Goal: Task Accomplishment & Management: Use online tool/utility

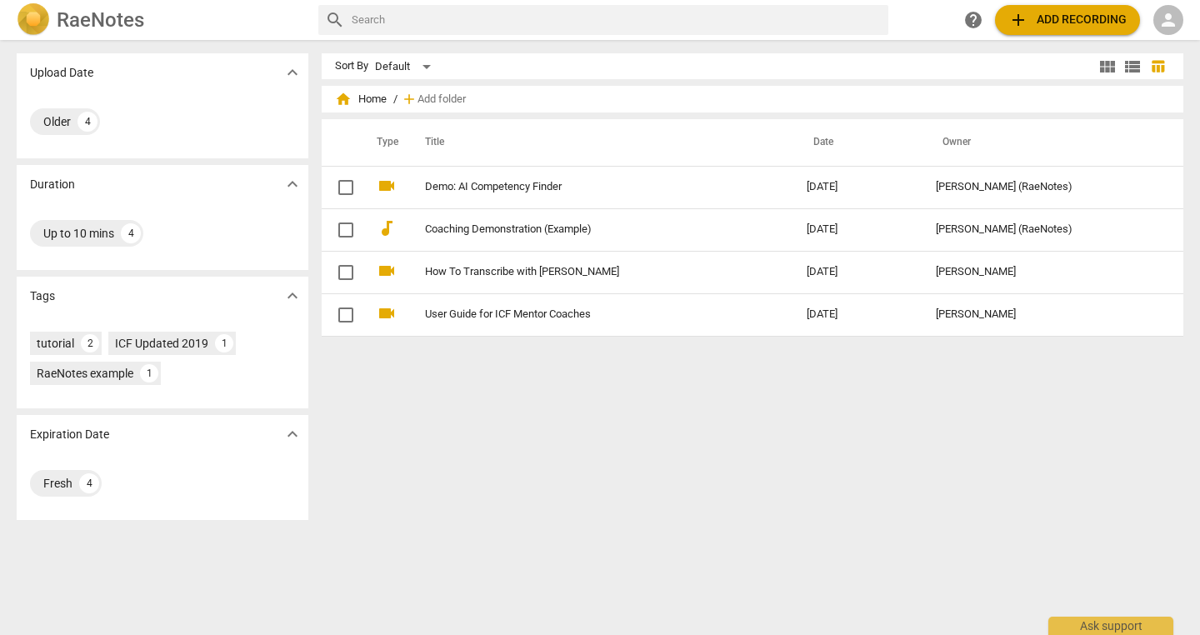
click at [1045, 16] on span "add Add recording" at bounding box center [1067, 20] width 118 height 20
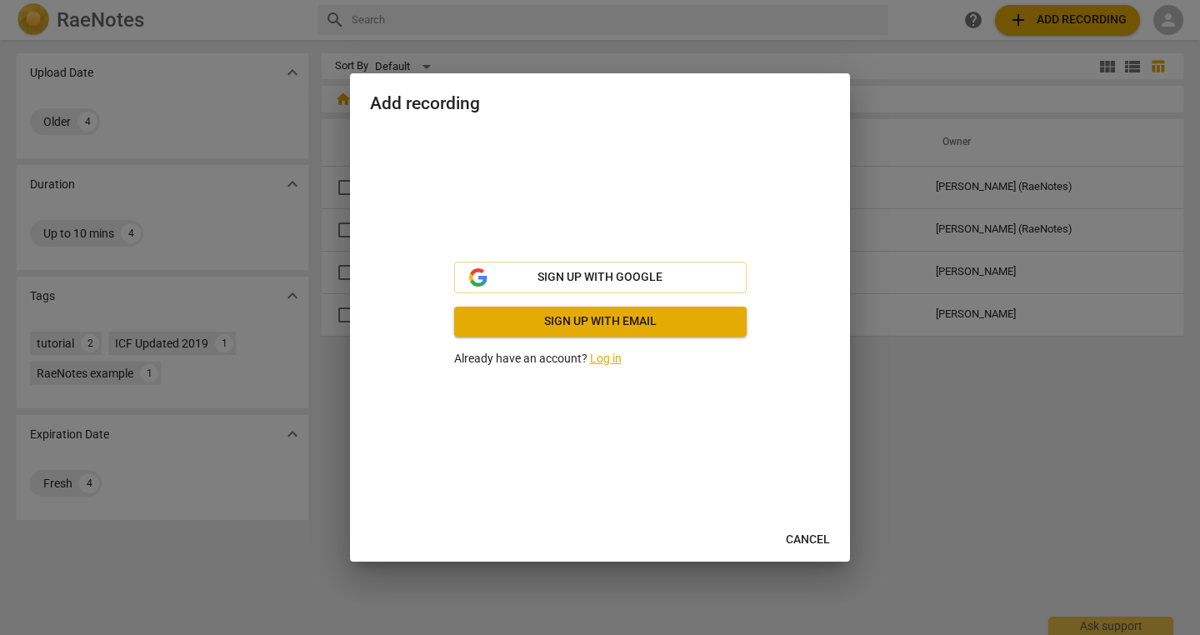
click at [603, 362] on link "Log in" at bounding box center [606, 358] width 32 height 13
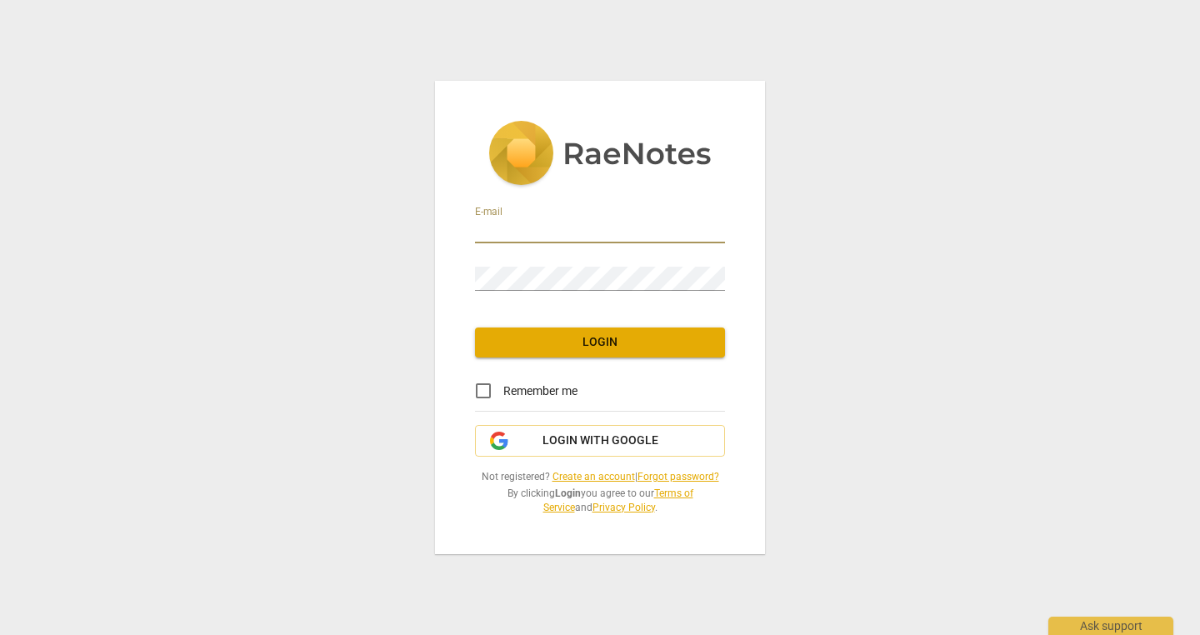
type input "Amanda.n.stanley@icloud.com"
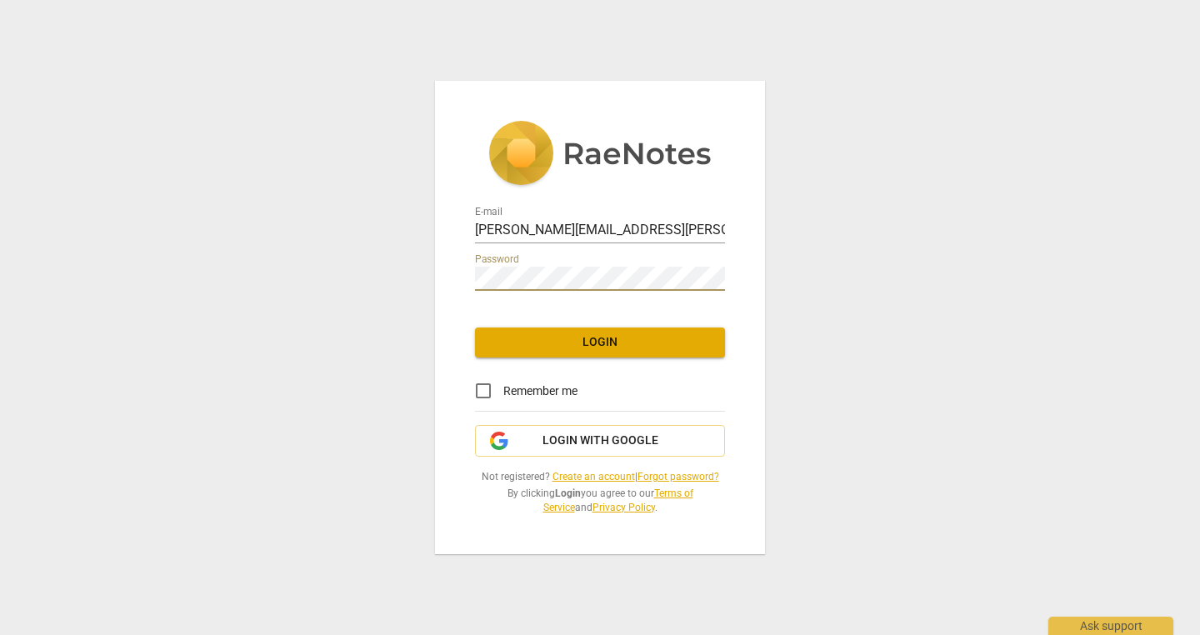
click at [606, 348] on span "Login" at bounding box center [599, 342] width 223 height 17
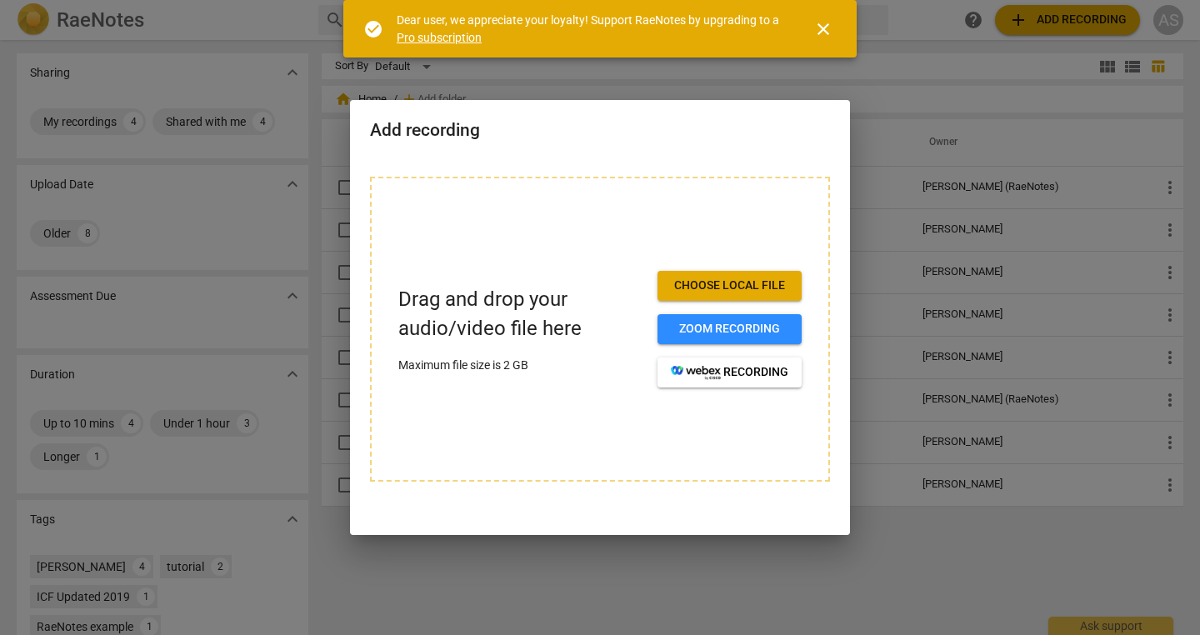
click at [696, 290] on span "Choose local file" at bounding box center [730, 286] width 118 height 17
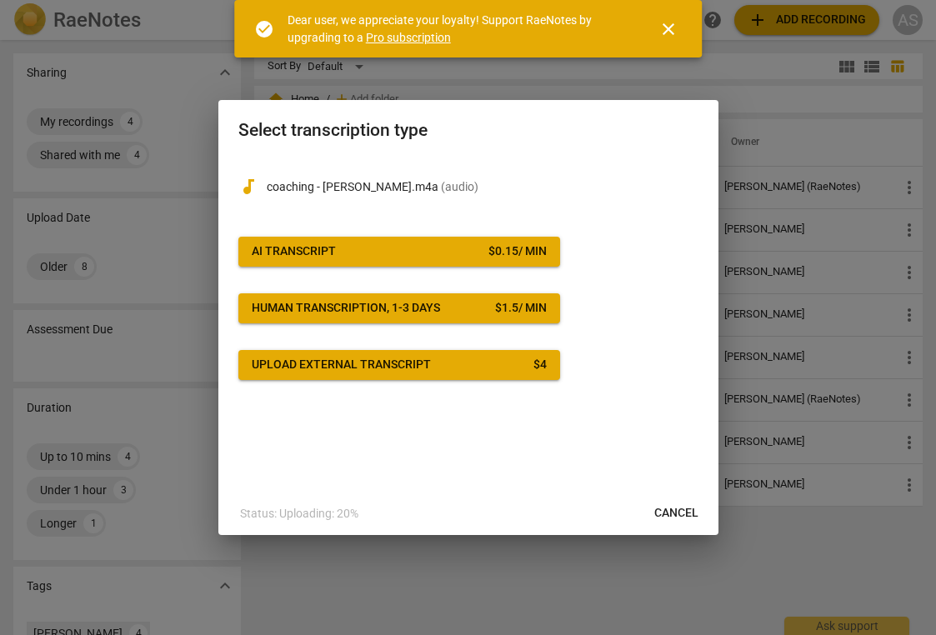
click at [435, 248] on span "AI Transcript $ 0.15 / min" at bounding box center [399, 251] width 295 height 17
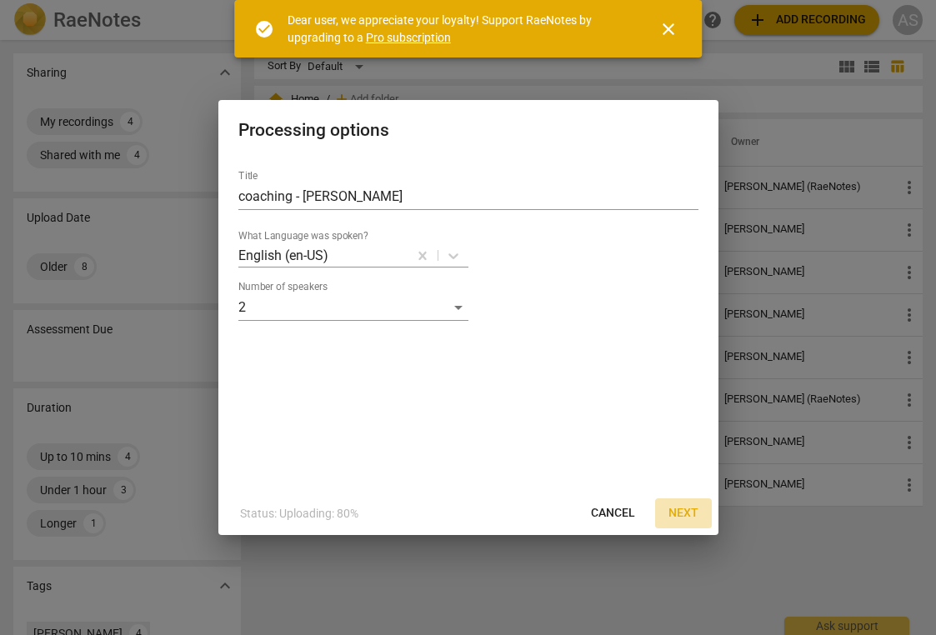
click at [688, 514] on span "Next" at bounding box center [683, 513] width 30 height 17
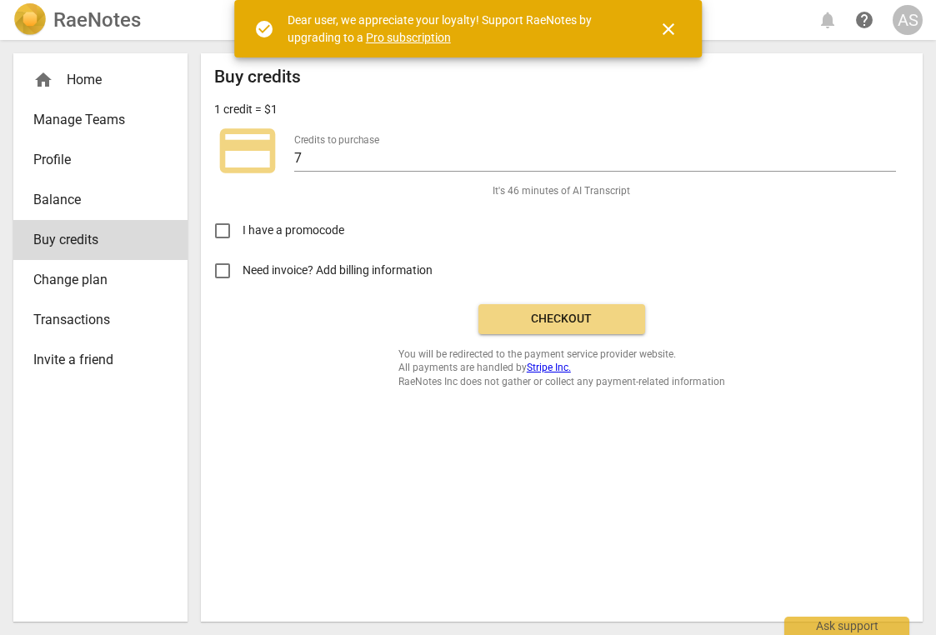
click at [549, 318] on span "Checkout" at bounding box center [562, 319] width 140 height 17
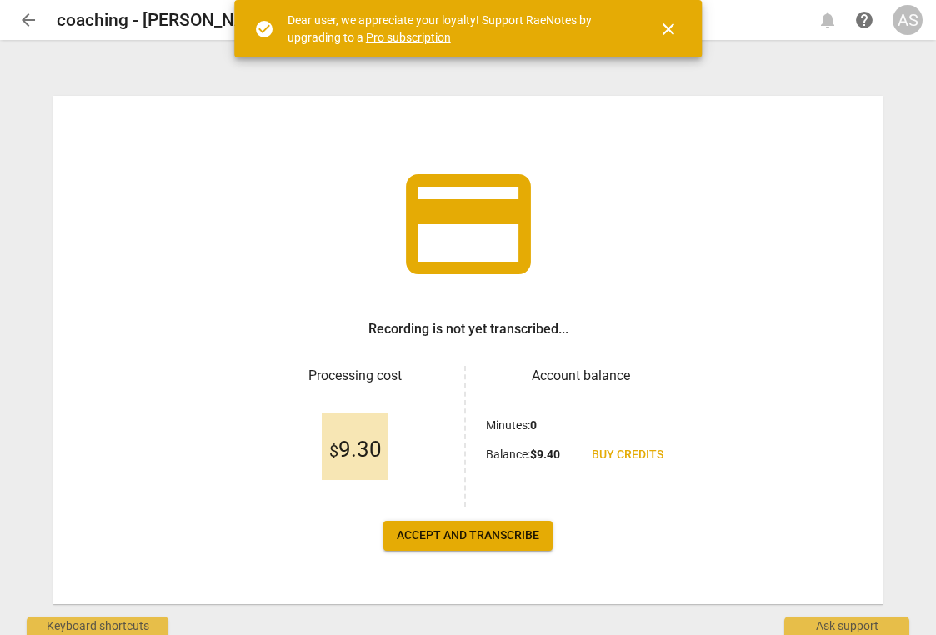
click at [668, 28] on span "close" at bounding box center [668, 29] width 20 height 20
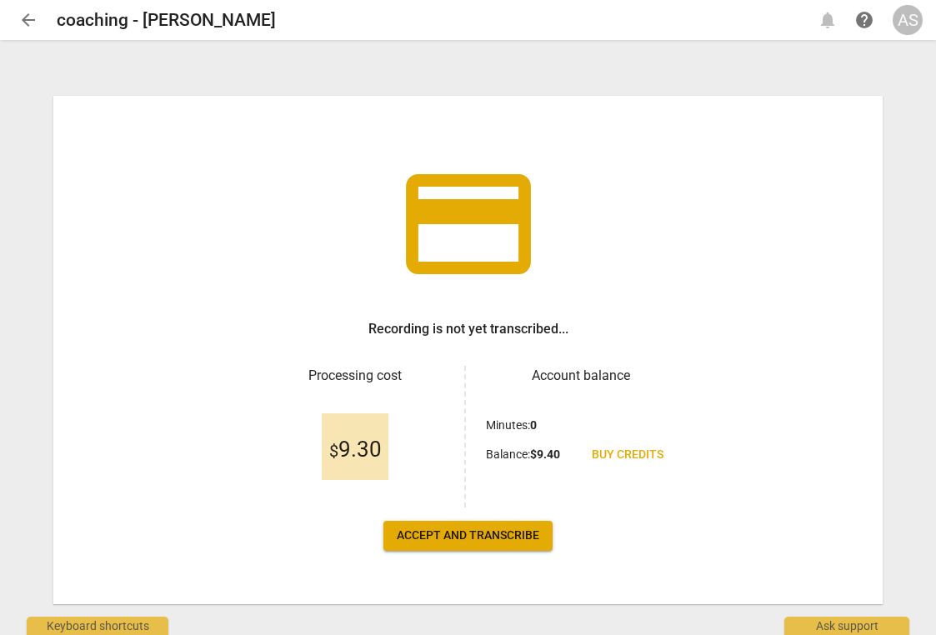
scroll to position [23, 0]
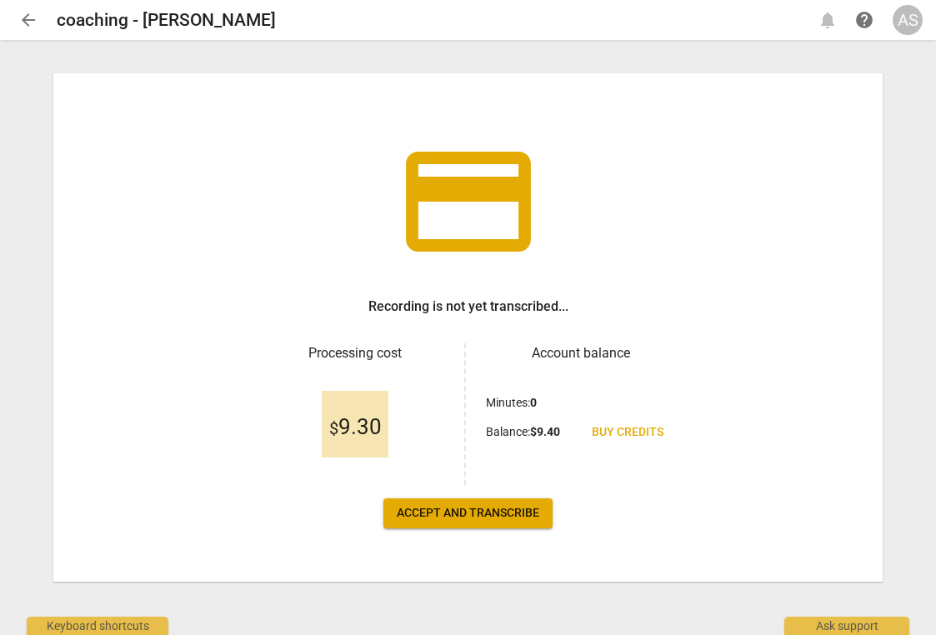
click at [464, 513] on span "Accept and transcribe" at bounding box center [468, 513] width 143 height 17
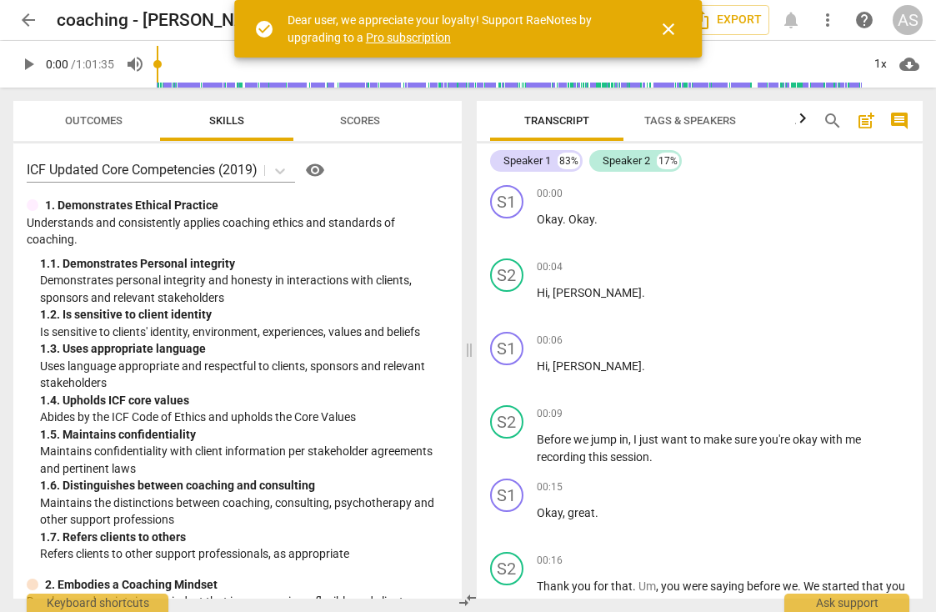
click at [663, 29] on span "close" at bounding box center [668, 29] width 20 height 20
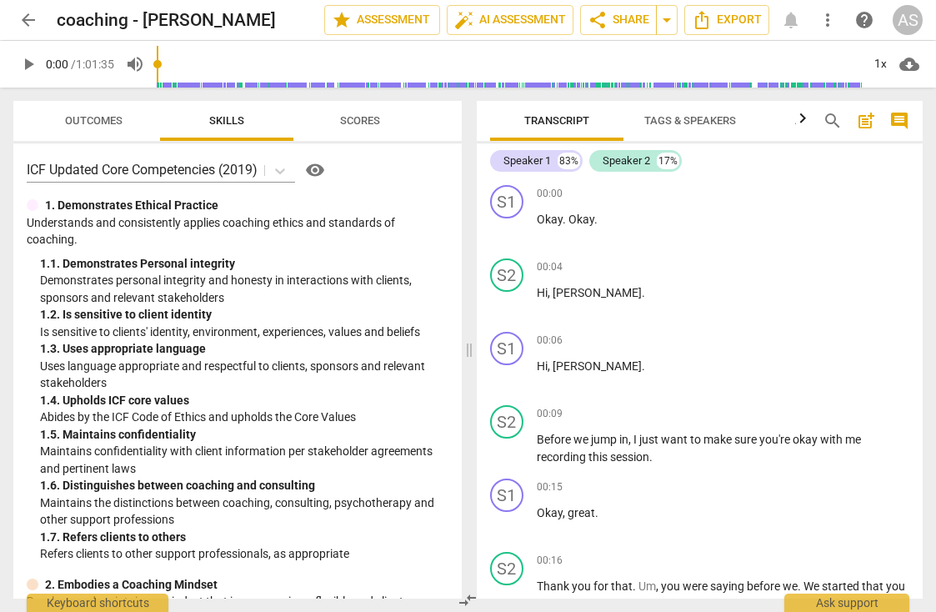
click at [346, 129] on span "Scores" at bounding box center [360, 121] width 80 height 23
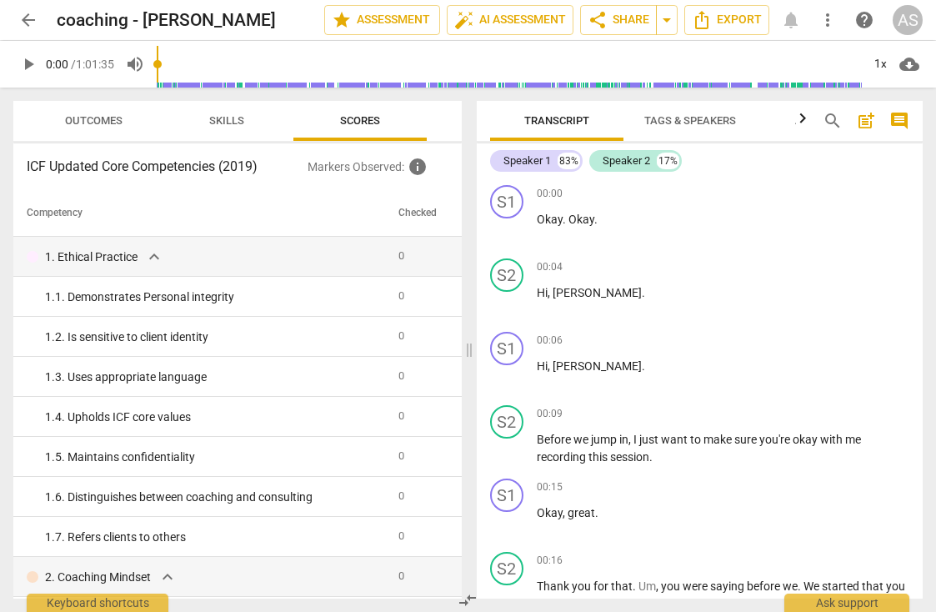
click at [228, 125] on span "Skills" at bounding box center [226, 120] width 35 height 13
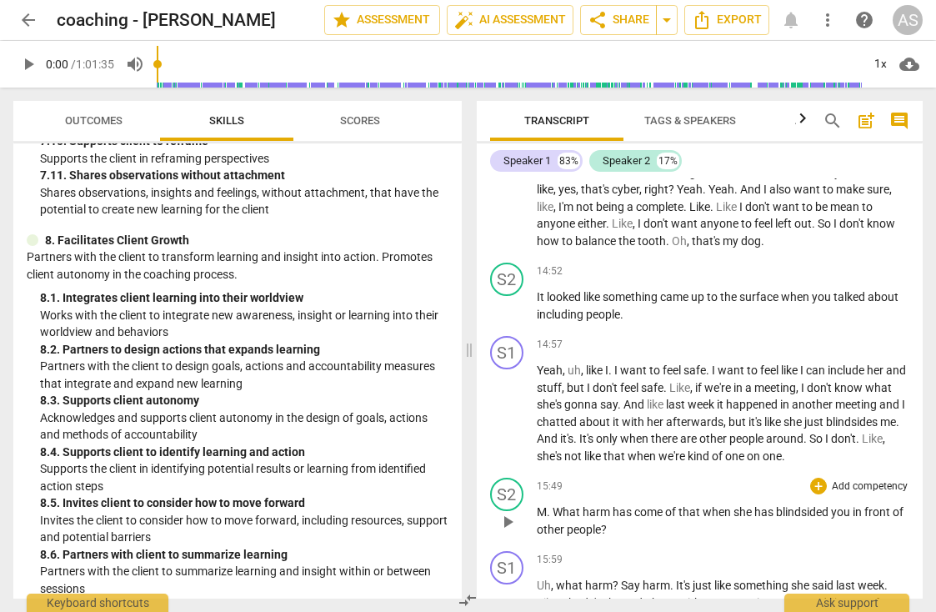
scroll to position [4089, 0]
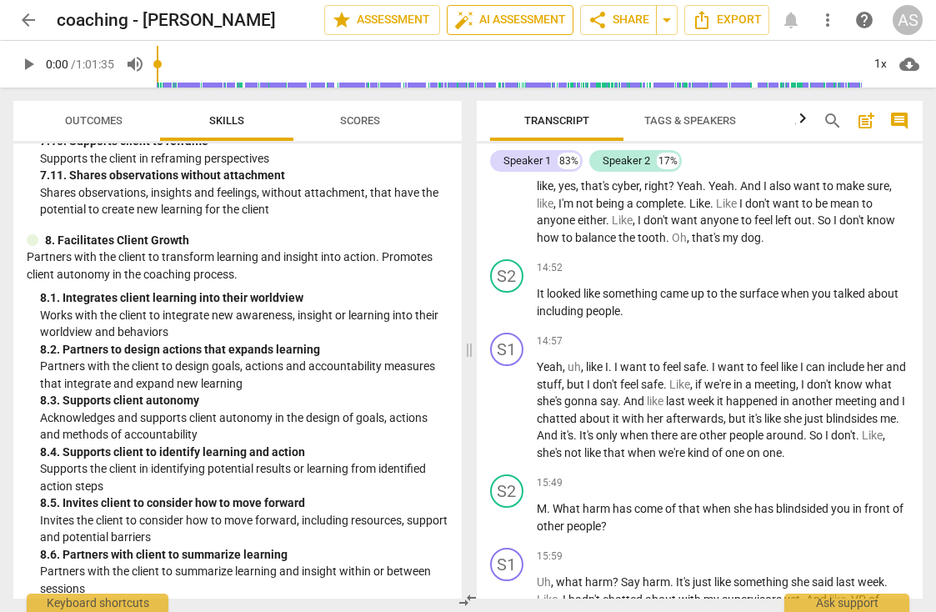
click at [488, 17] on span "auto_fix_high AI Assessment" at bounding box center [510, 20] width 112 height 20
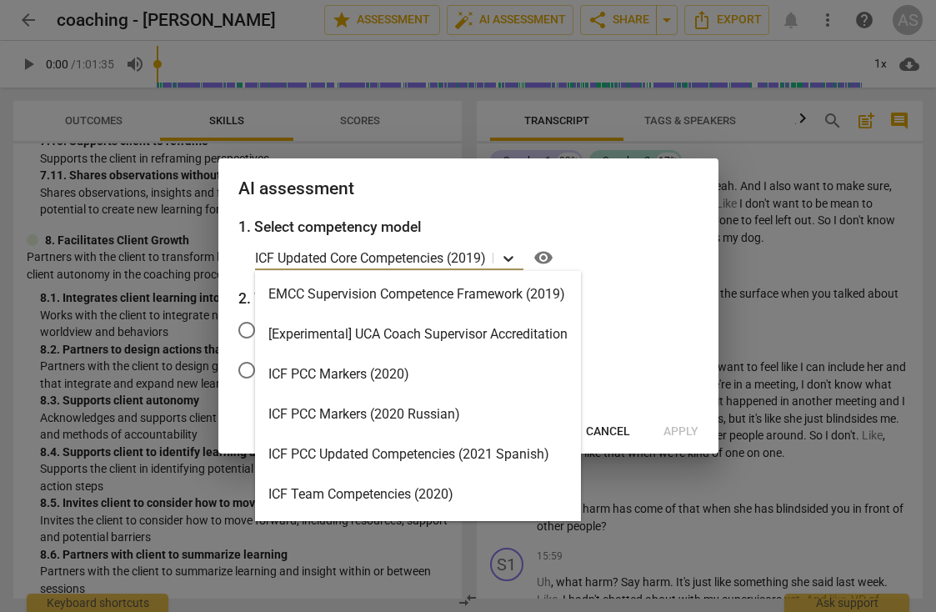
click at [513, 257] on icon at bounding box center [508, 259] width 10 height 6
click at [509, 259] on icon at bounding box center [508, 258] width 17 height 17
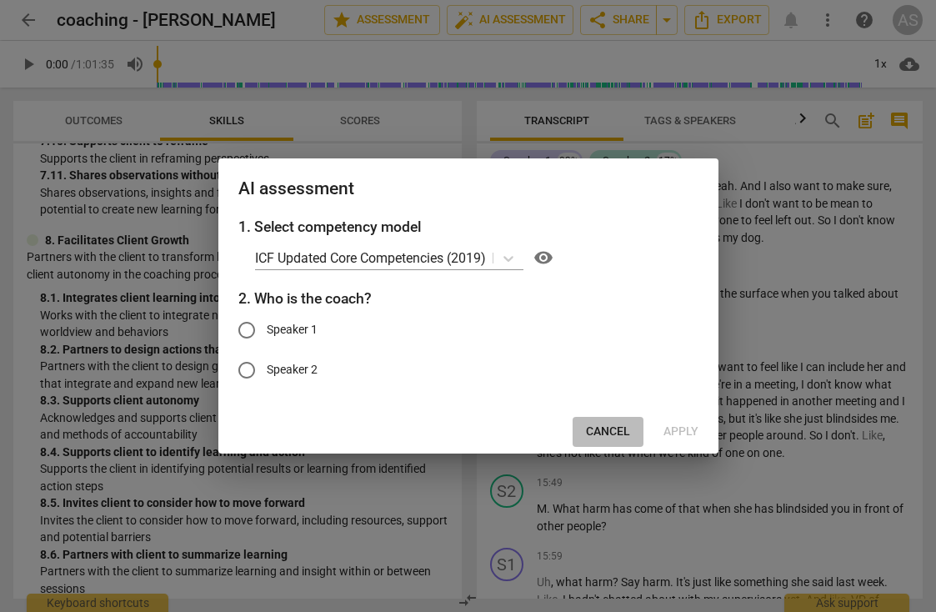
click at [604, 433] on span "Cancel" at bounding box center [608, 431] width 44 height 17
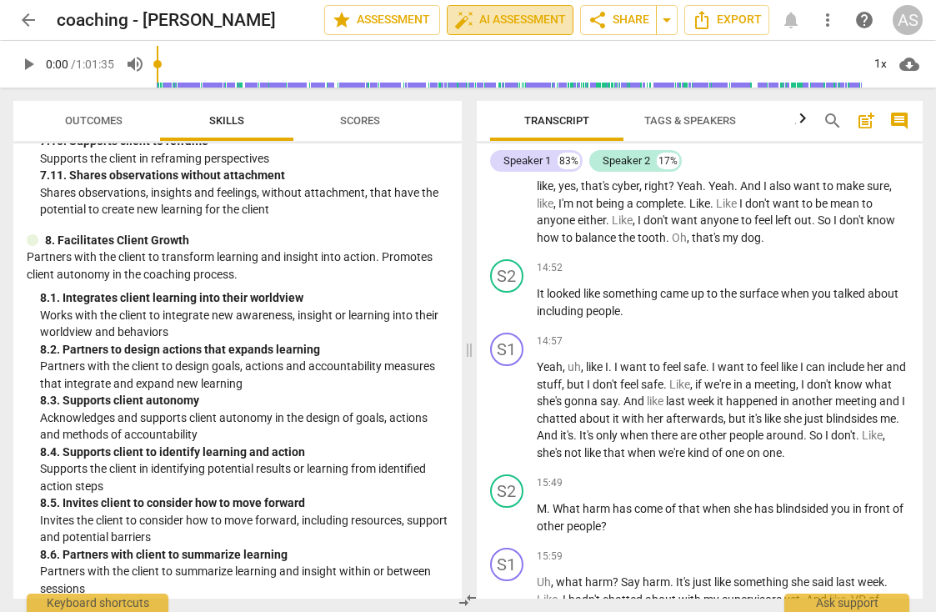
click at [488, 22] on span "auto_fix_high AI Assessment" at bounding box center [510, 20] width 112 height 20
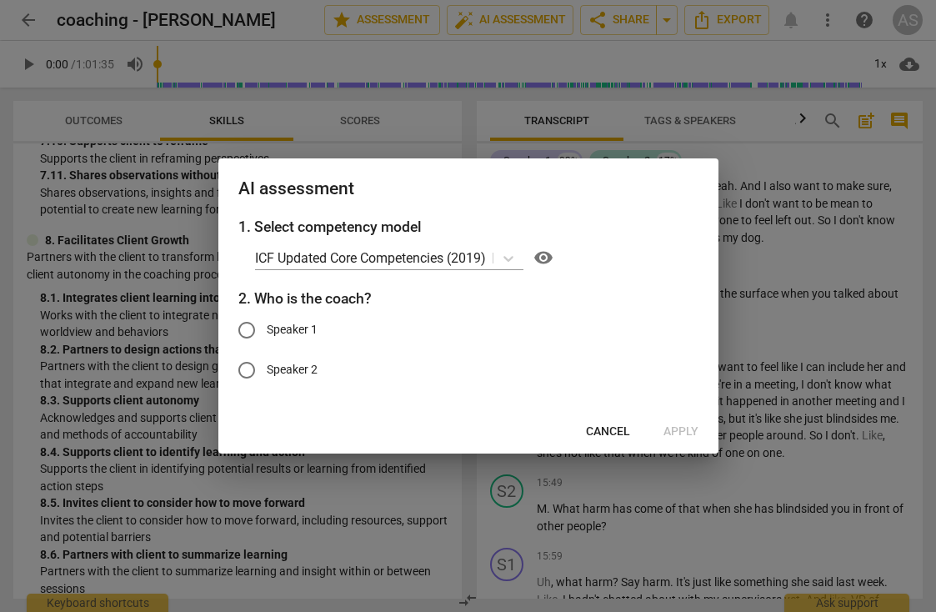
click at [248, 366] on input "Speaker 2" at bounding box center [247, 370] width 40 height 40
radio input "true"
click at [673, 432] on span "Apply" at bounding box center [680, 431] width 35 height 17
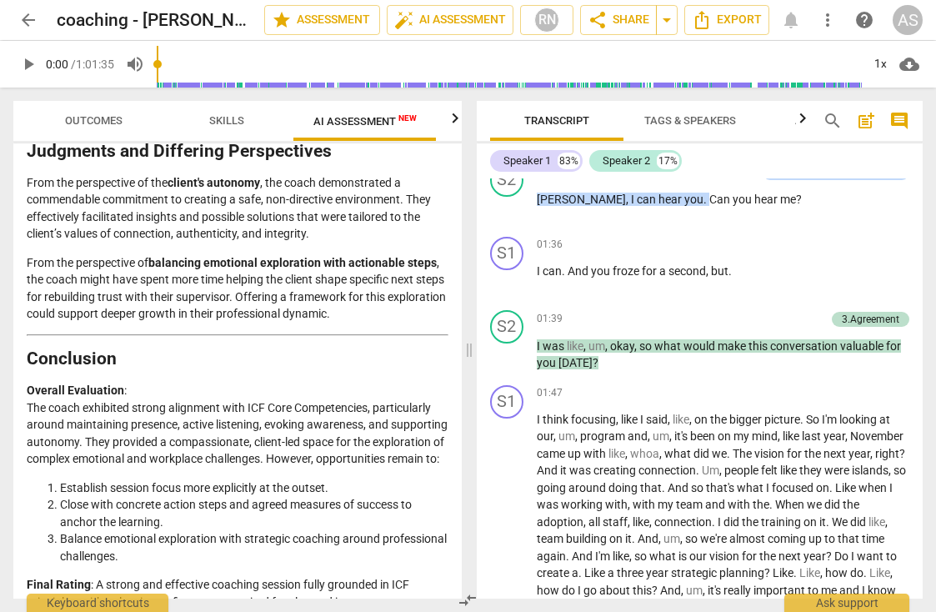
scroll to position [2871, 0]
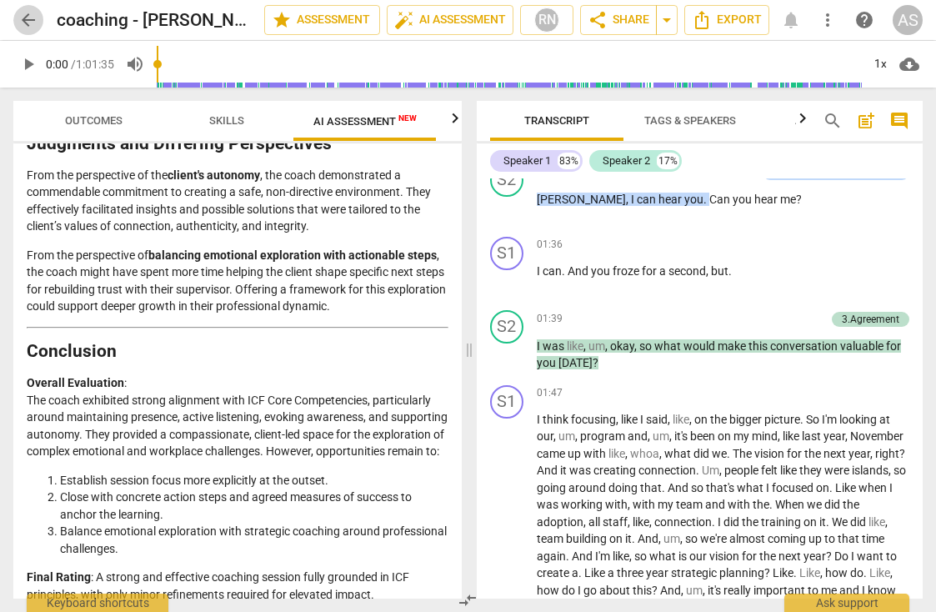
click at [23, 23] on span "arrow_back" at bounding box center [28, 20] width 20 height 20
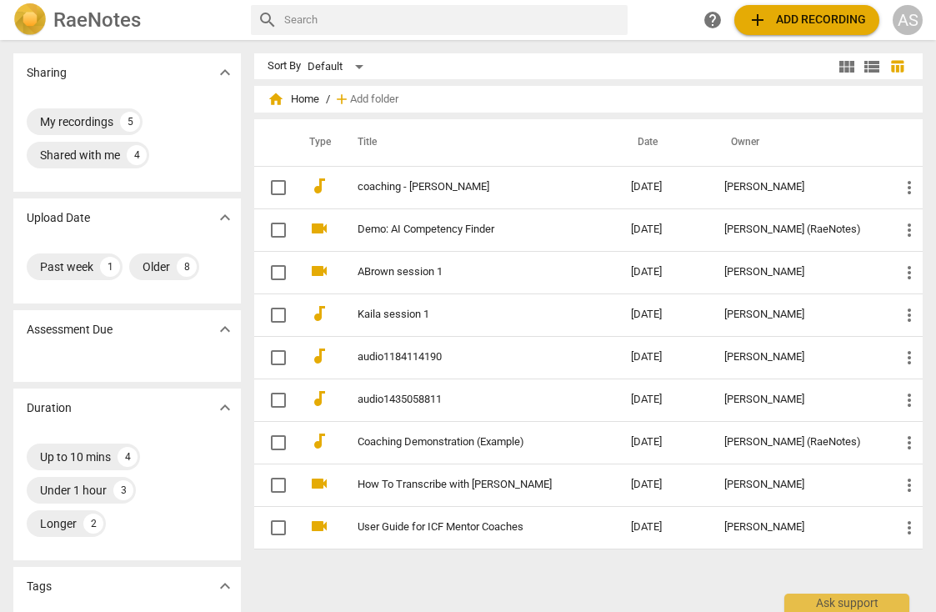
click at [803, 16] on span "add Add recording" at bounding box center [807, 20] width 118 height 20
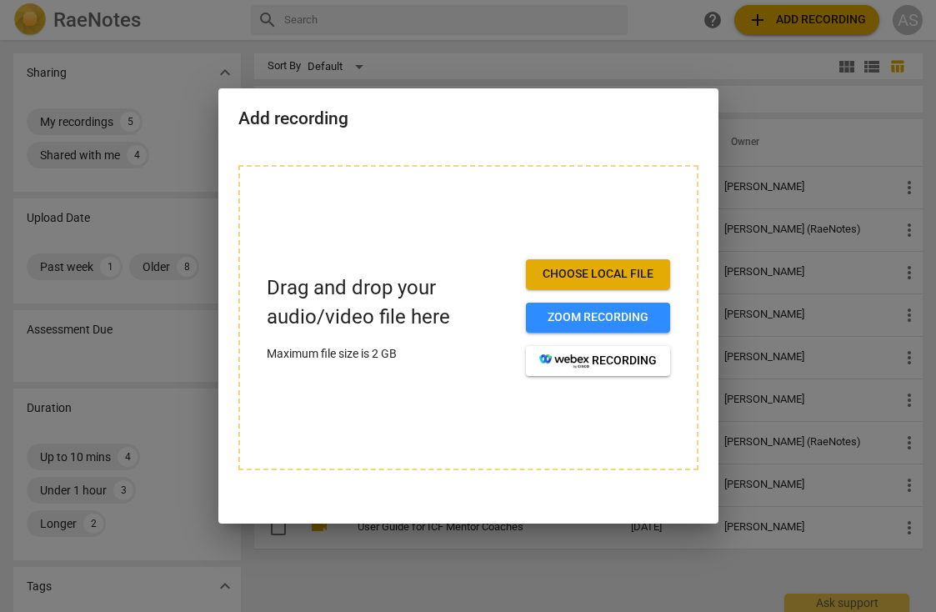
click at [792, 99] on div at bounding box center [468, 306] width 936 height 612
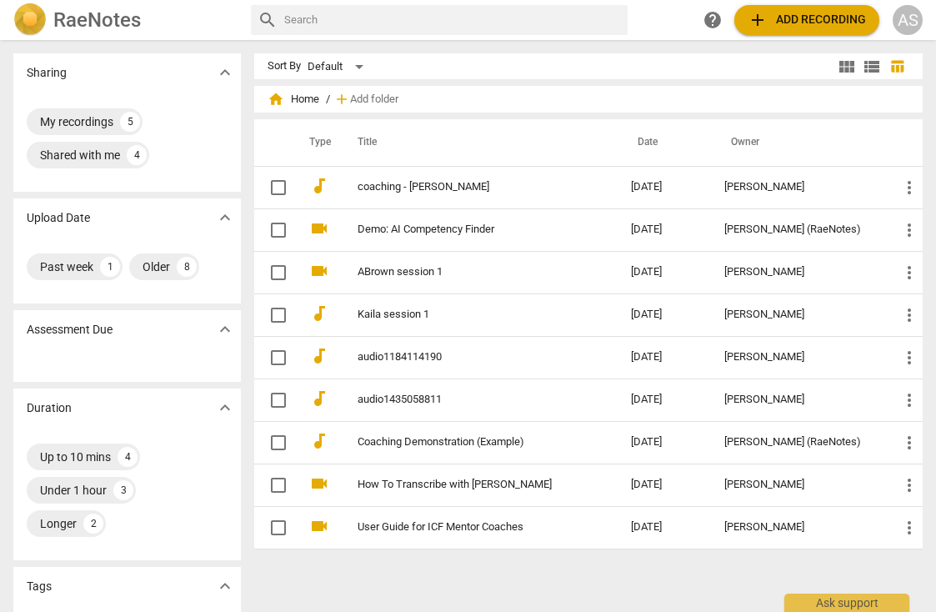
click at [798, 23] on span "add Add recording" at bounding box center [807, 20] width 118 height 20
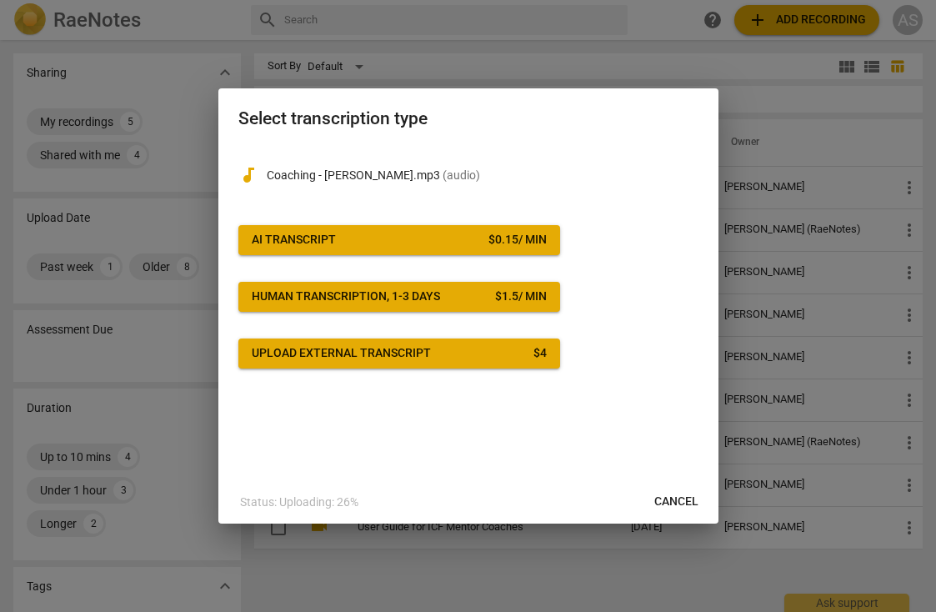
click at [454, 239] on span "AI Transcript $ 0.15 / min" at bounding box center [399, 240] width 295 height 17
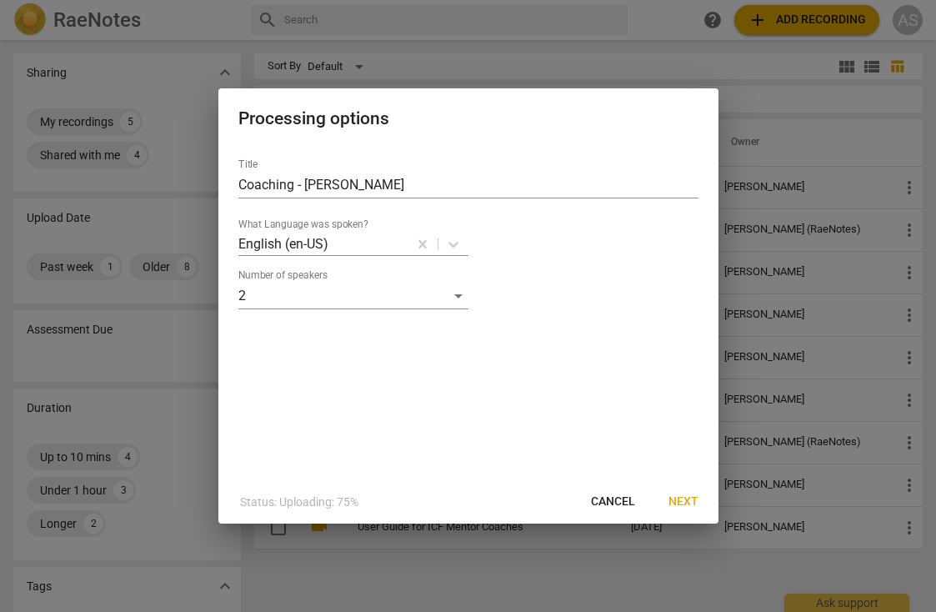
click at [688, 498] on span "Next" at bounding box center [683, 501] width 30 height 17
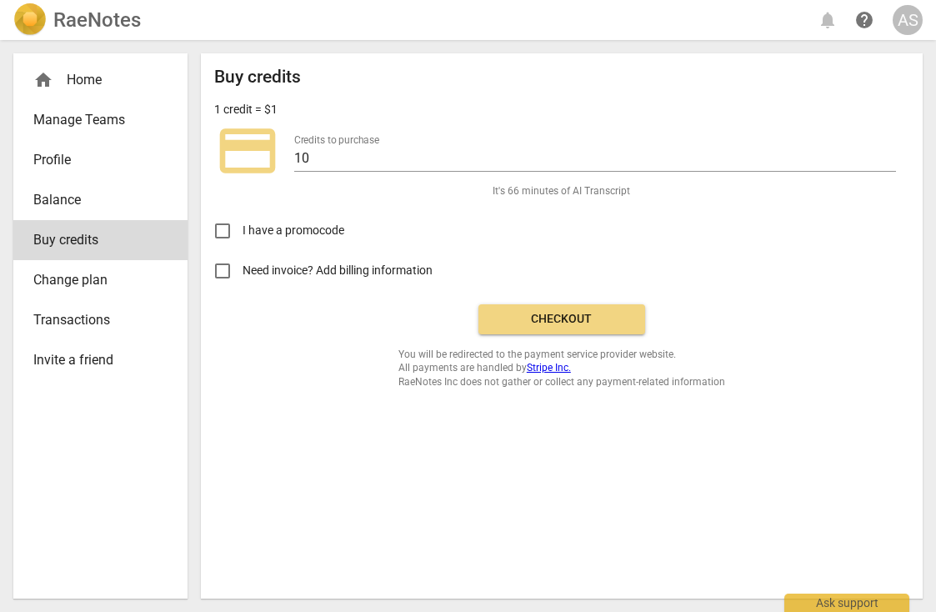
click at [525, 318] on span "Checkout" at bounding box center [562, 319] width 140 height 17
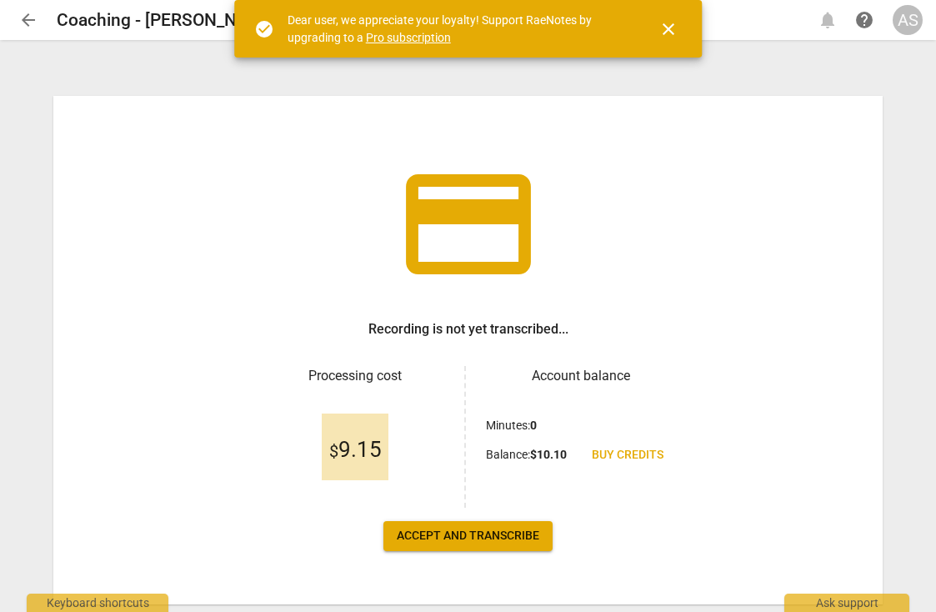
click at [435, 536] on span "Accept and transcribe" at bounding box center [468, 536] width 143 height 17
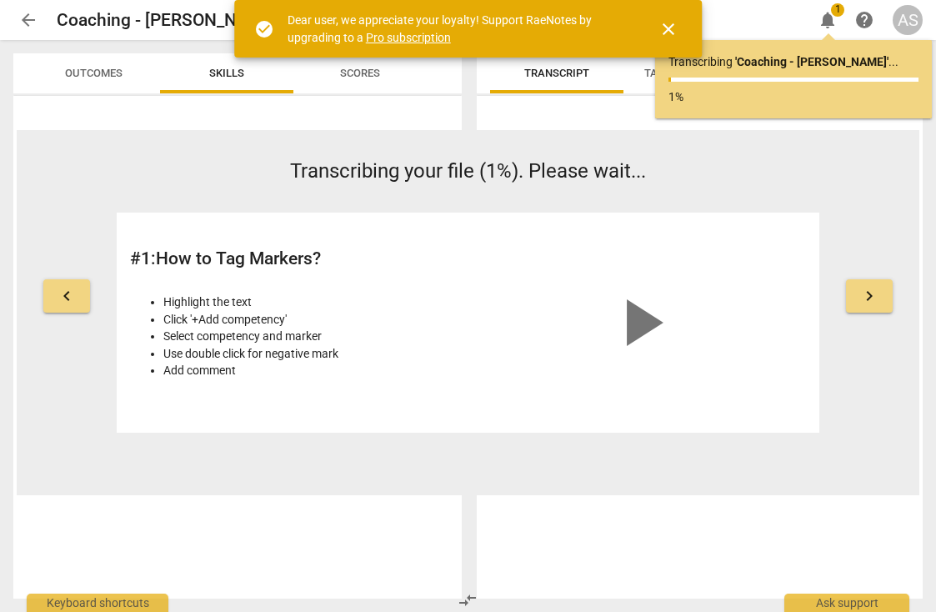
click at [668, 33] on span "close" at bounding box center [668, 29] width 20 height 20
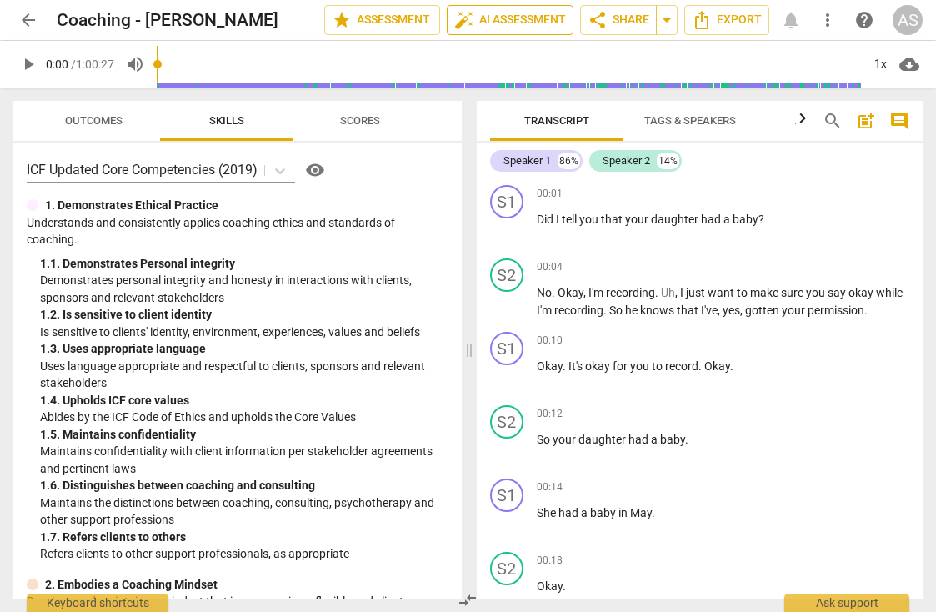
click at [523, 24] on span "auto_fix_high AI Assessment" at bounding box center [510, 20] width 112 height 20
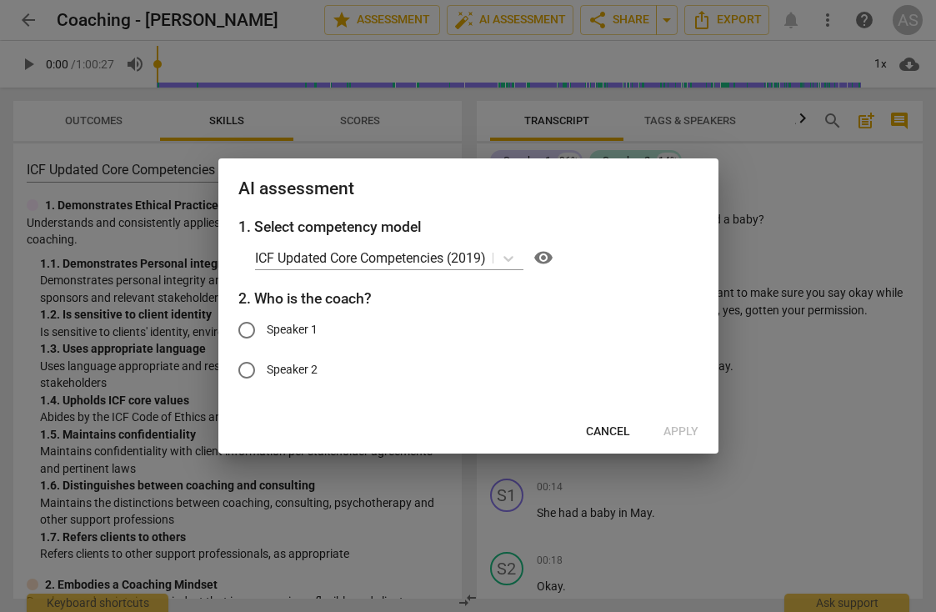
click at [603, 428] on span "Cancel" at bounding box center [608, 431] width 44 height 17
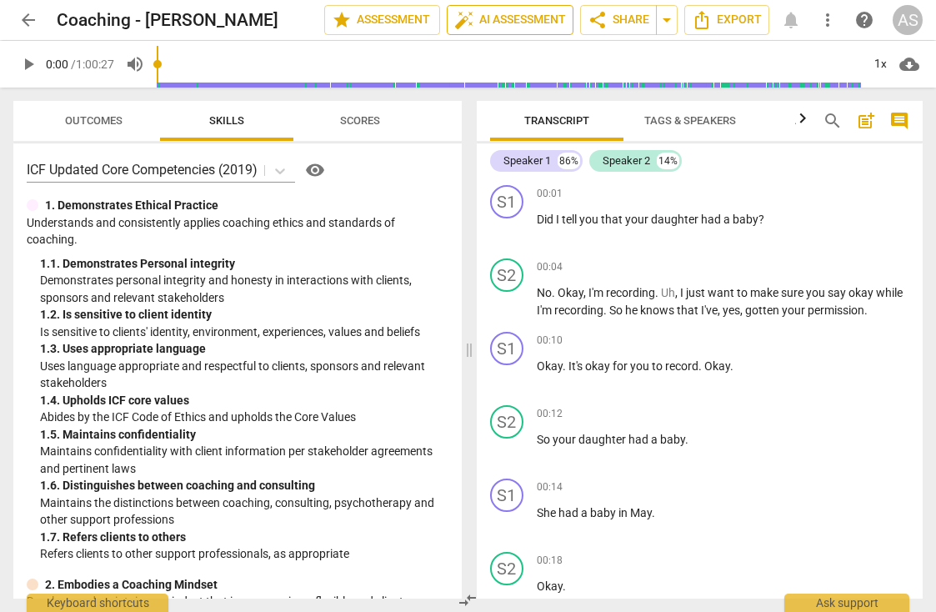
click at [520, 24] on span "auto_fix_high AI Assessment" at bounding box center [510, 20] width 112 height 20
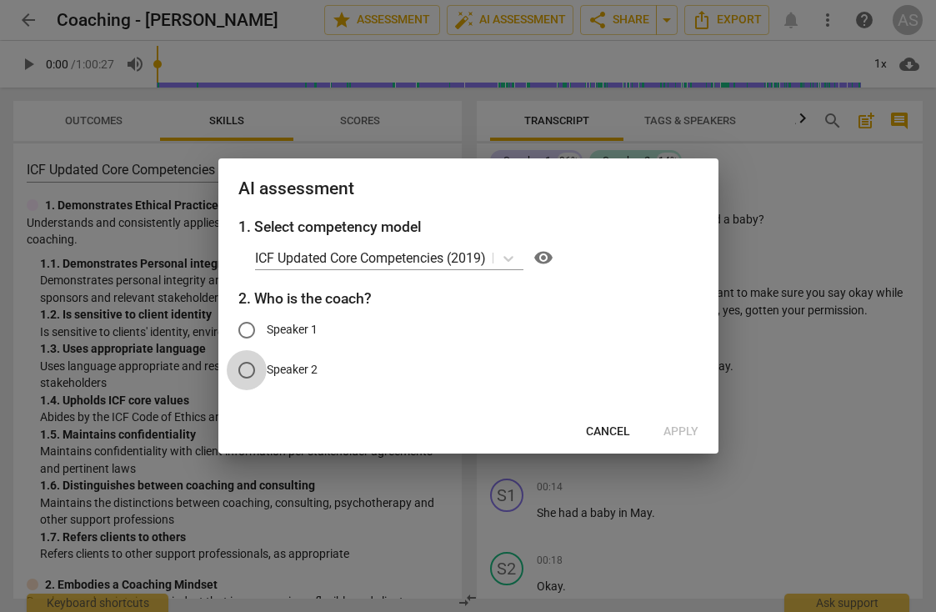
click at [249, 372] on input "Speaker 2" at bounding box center [247, 370] width 40 height 40
radio input "true"
click at [679, 432] on span "Apply" at bounding box center [680, 431] width 35 height 17
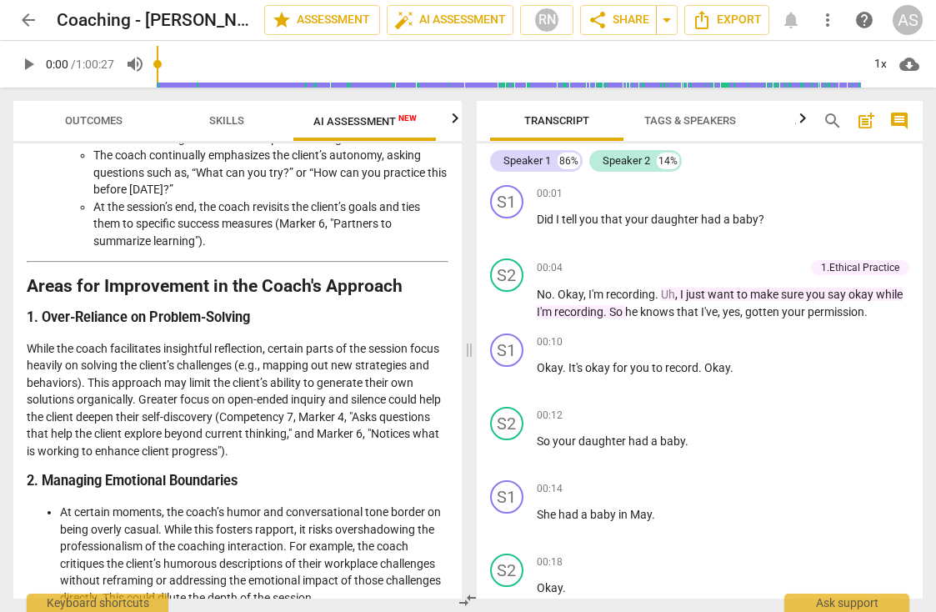
scroll to position [3143, 0]
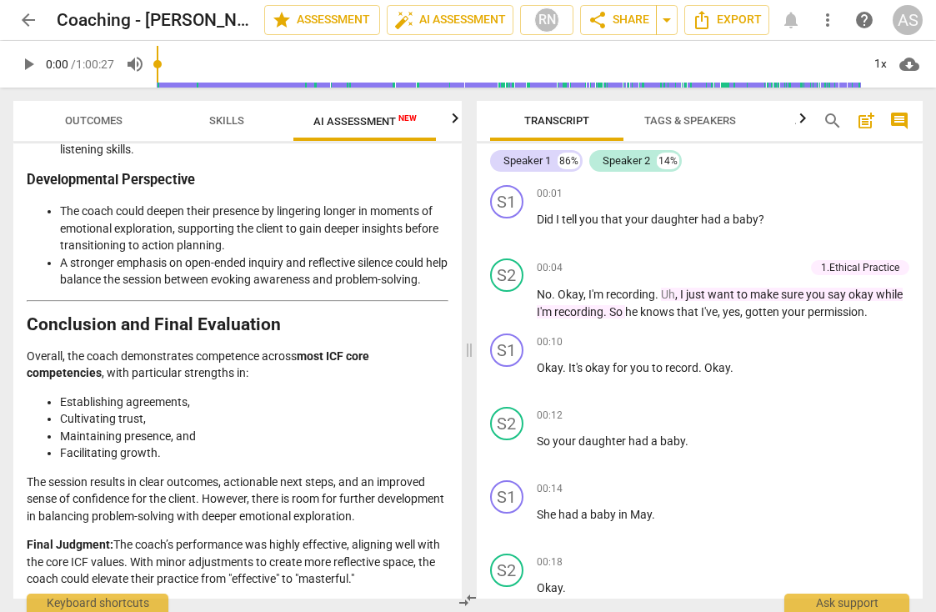
click at [386, 542] on p "Final Judgment: The coach’s performance was highly effective, aligning well wit…" at bounding box center [238, 562] width 422 height 52
click at [718, 115] on span "Tags & Speakers" at bounding box center [690, 120] width 92 height 13
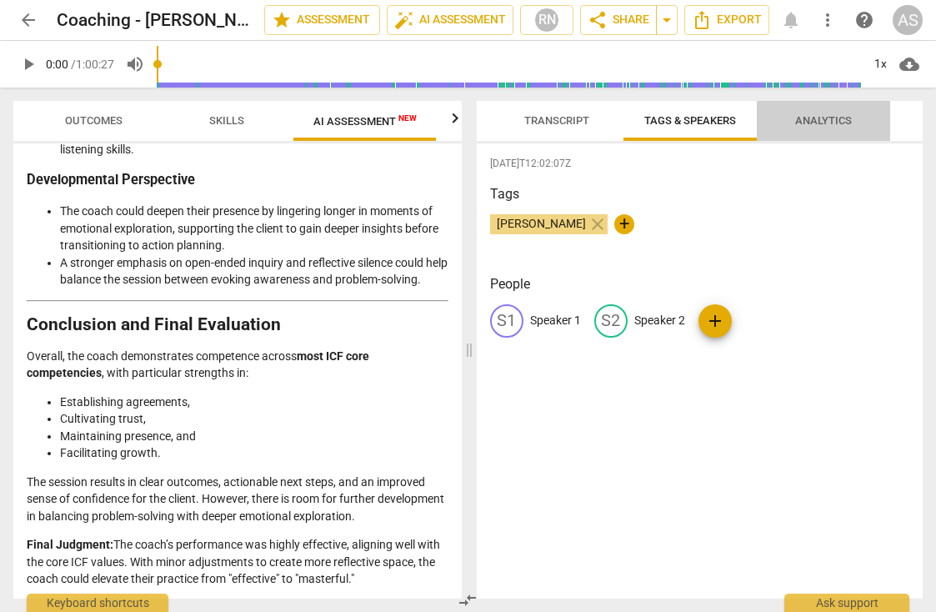
click at [813, 123] on span "Analytics" at bounding box center [823, 120] width 57 height 13
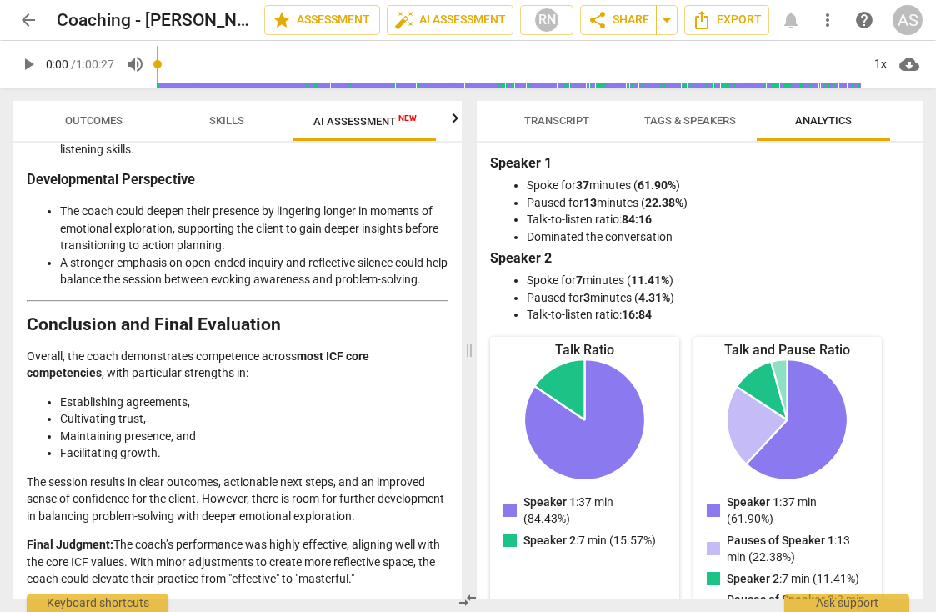
scroll to position [7, 0]
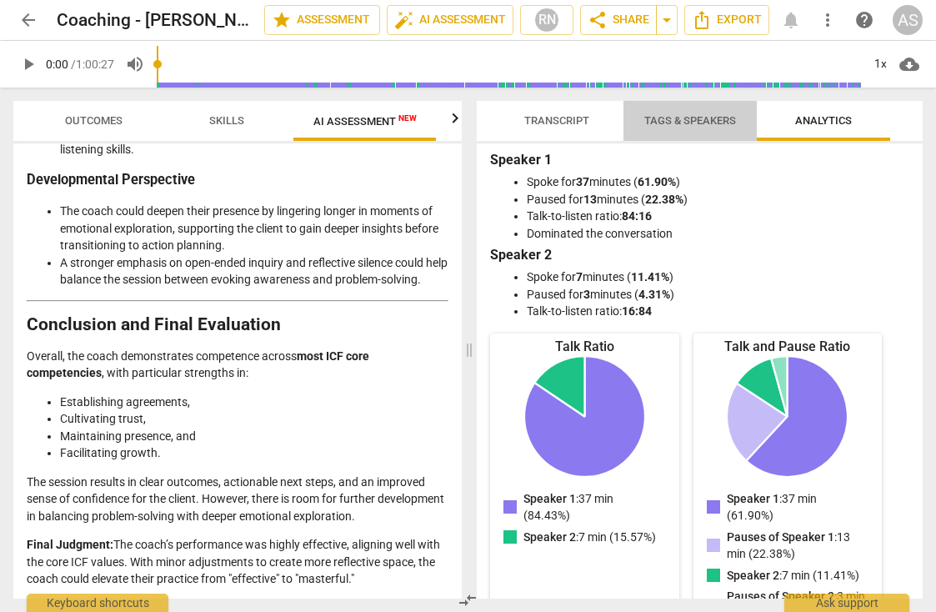
click at [707, 125] on span "Tags & Speakers" at bounding box center [690, 120] width 92 height 13
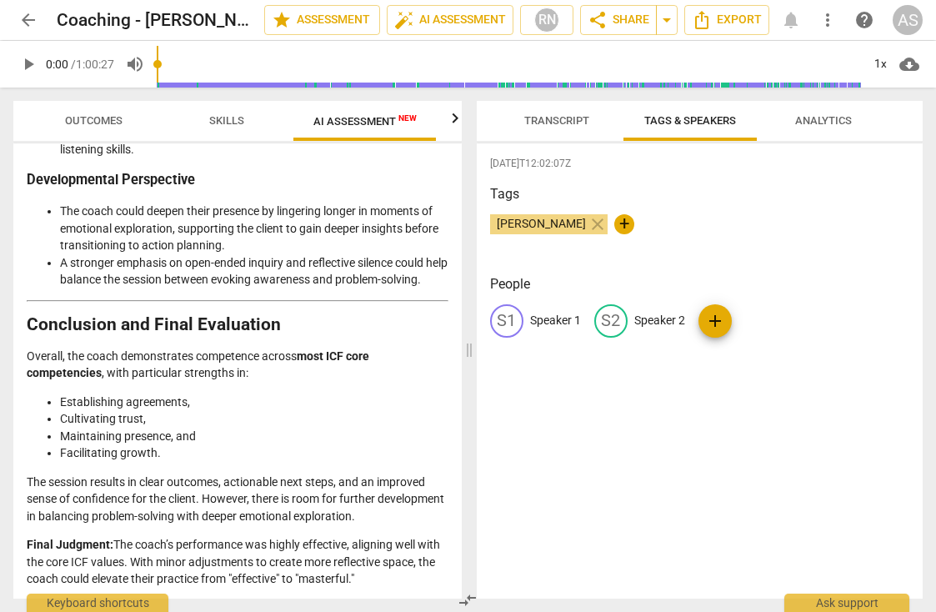
click at [543, 120] on span "Transcript" at bounding box center [556, 120] width 65 height 13
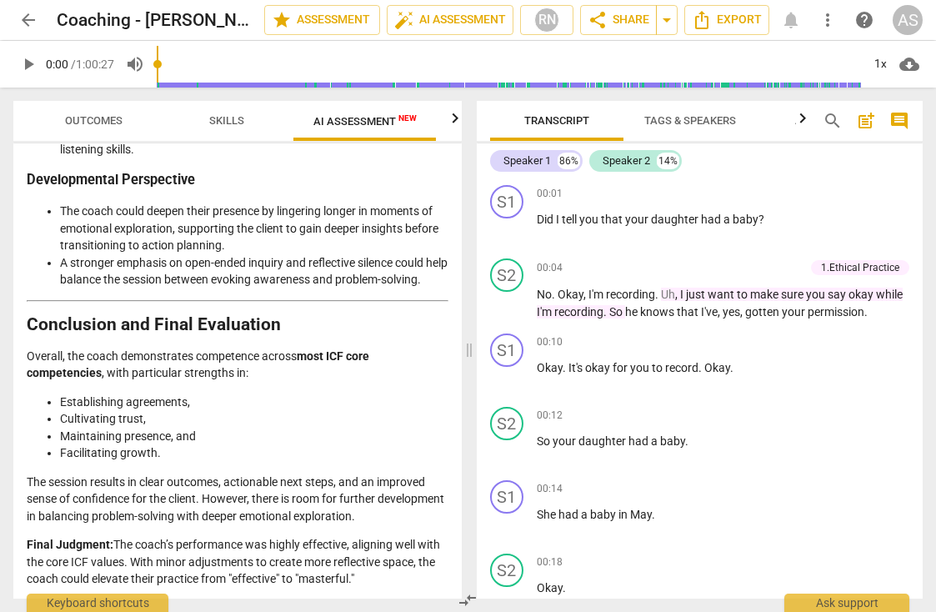
scroll to position [24, 0]
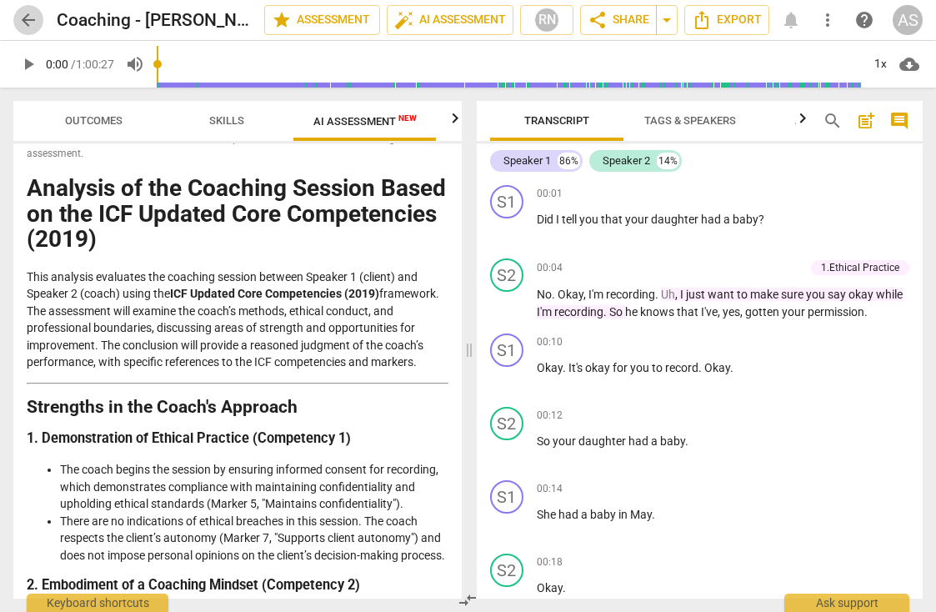
click at [23, 22] on span "arrow_back" at bounding box center [28, 20] width 20 height 20
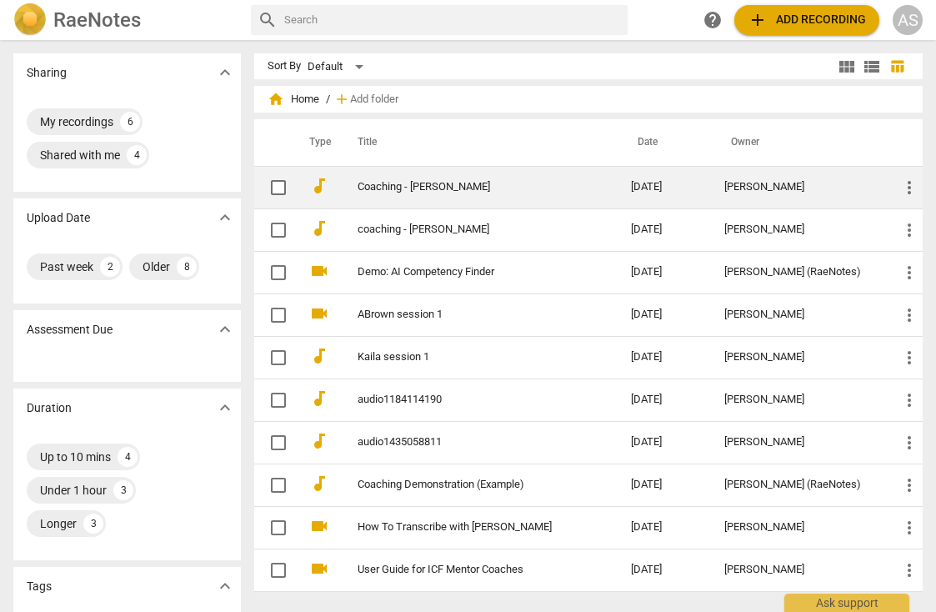
click at [273, 188] on input "checkbox" at bounding box center [278, 188] width 35 height 20
checkbox input "false"
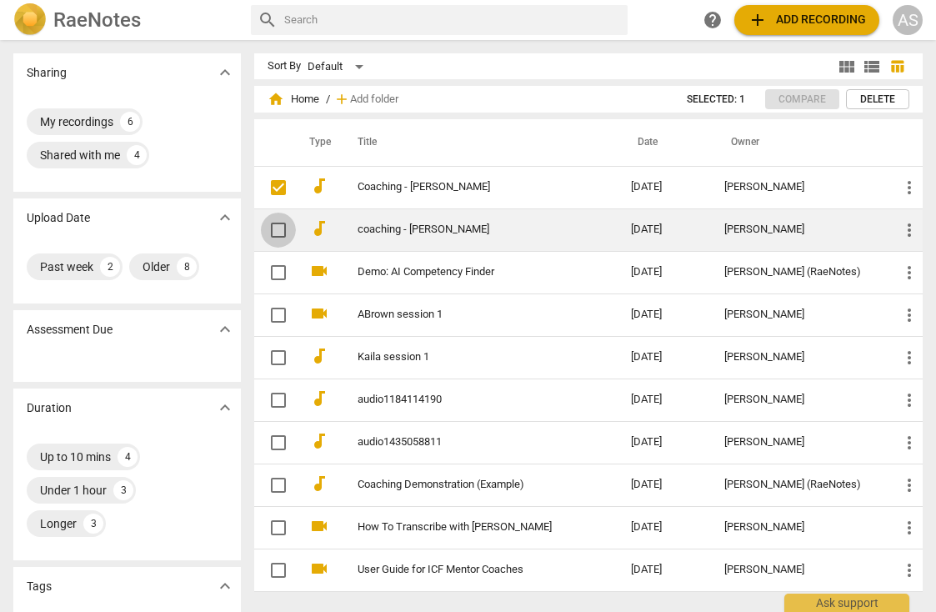
click at [278, 228] on input "checkbox" at bounding box center [278, 230] width 35 height 20
checkbox input "false"
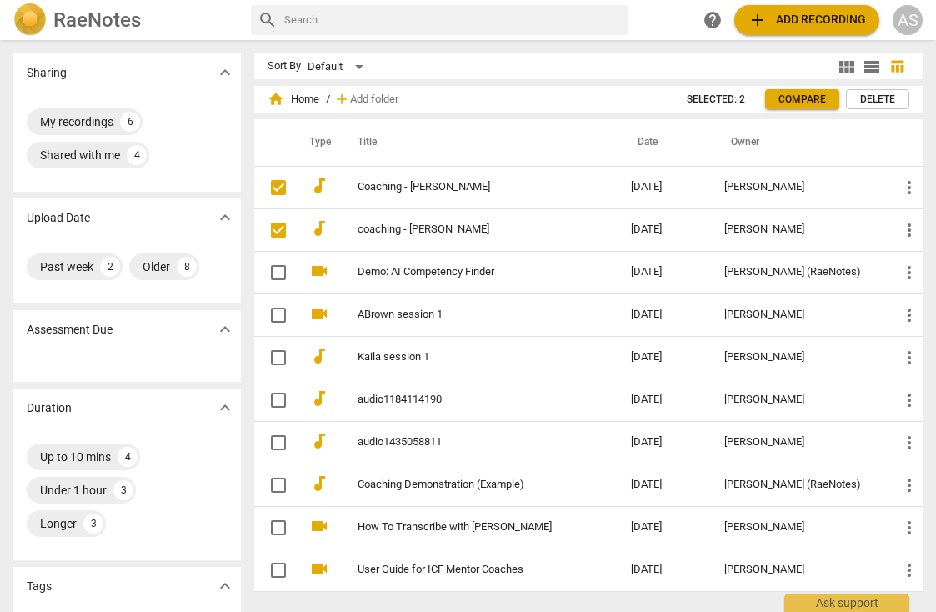
click at [786, 101] on span "Compare" at bounding box center [802, 100] width 48 height 14
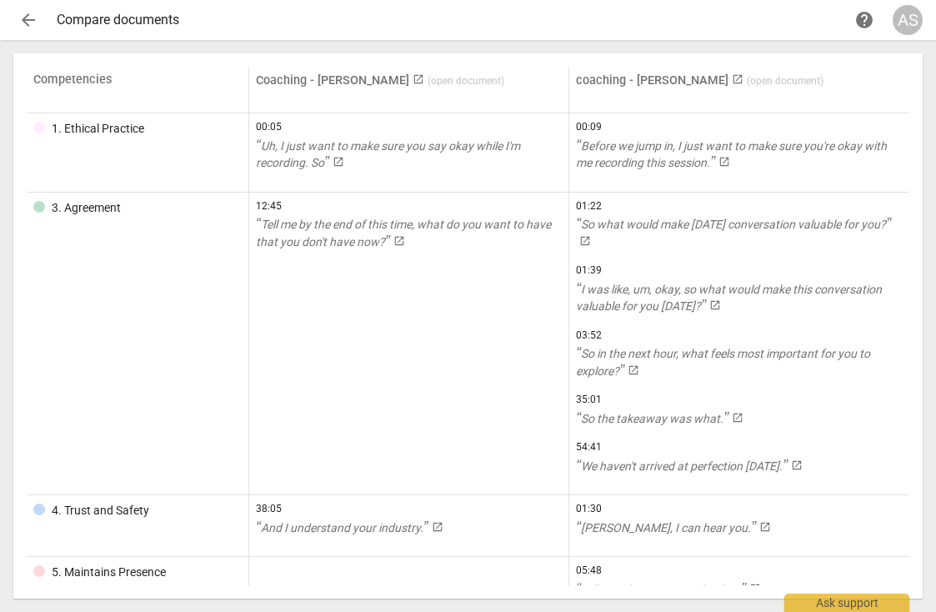
click at [29, 25] on span "arrow_back" at bounding box center [28, 20] width 20 height 20
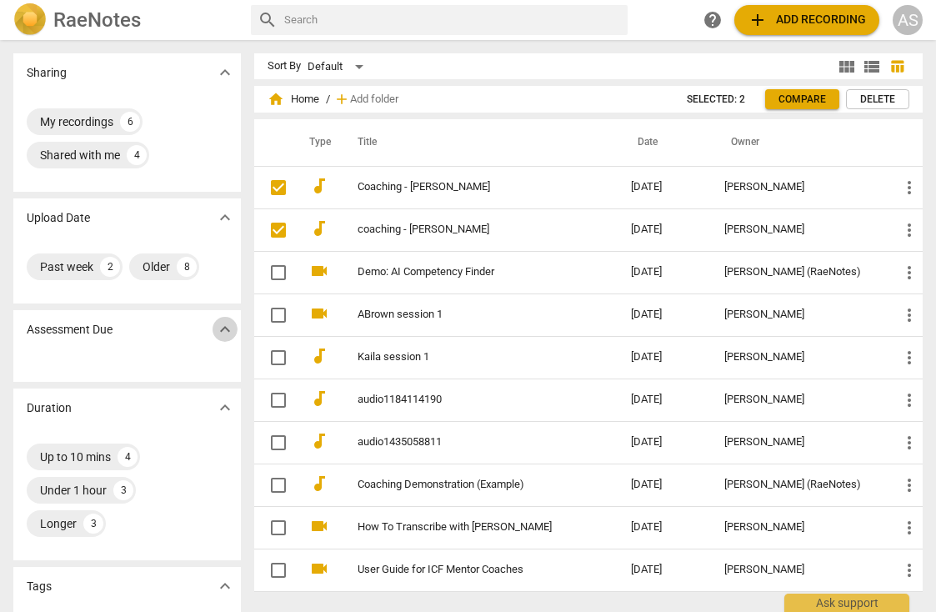
click at [226, 333] on span "expand_more" at bounding box center [225, 329] width 20 height 20
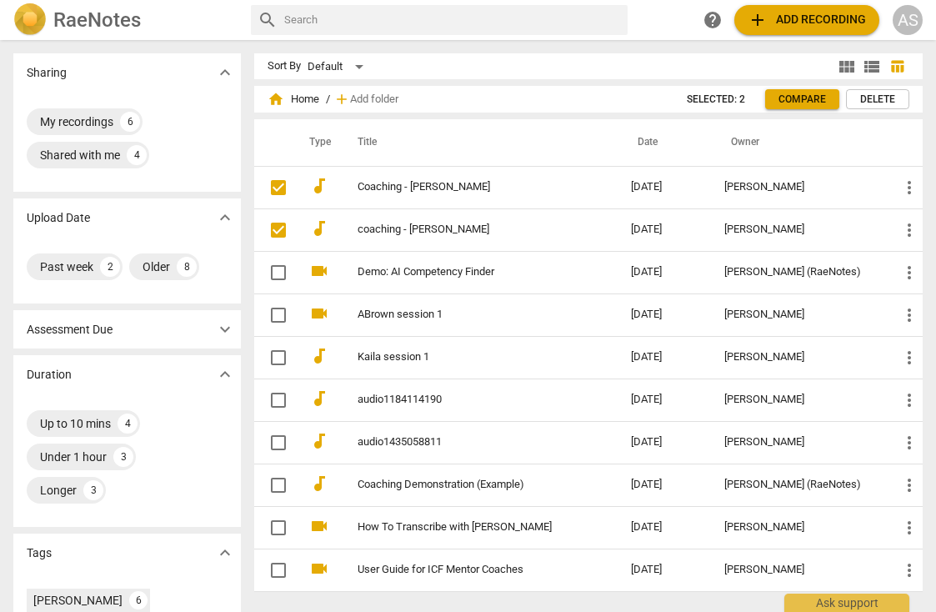
click at [226, 333] on span "expand_more" at bounding box center [225, 329] width 20 height 20
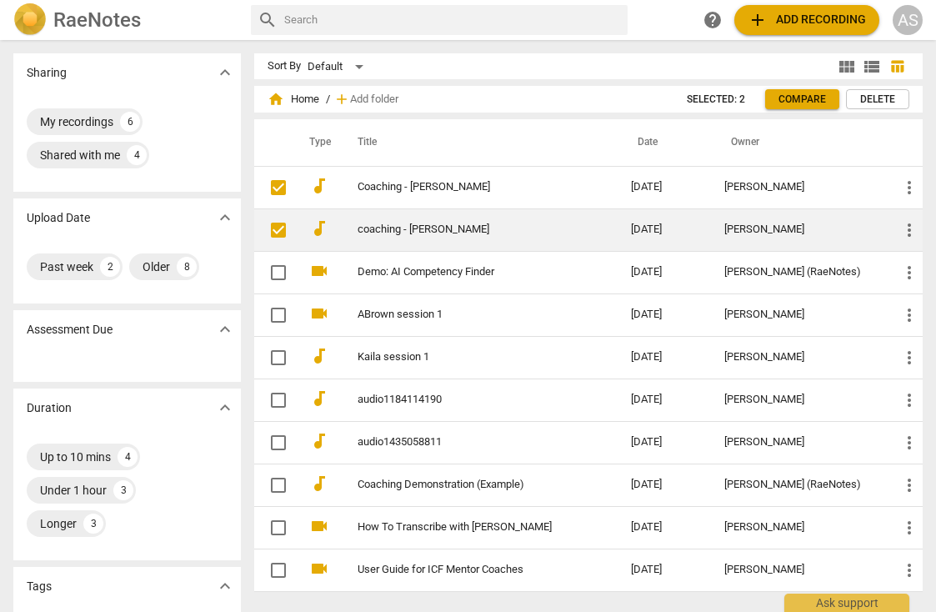
click at [275, 231] on input "checkbox" at bounding box center [278, 230] width 35 height 20
checkbox input "true"
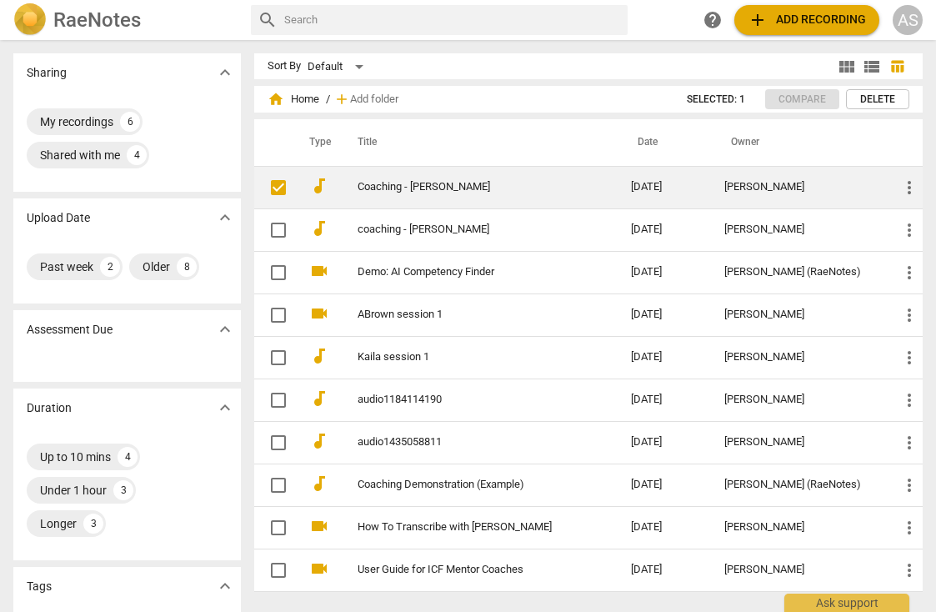
click at [281, 190] on input "checkbox" at bounding box center [278, 188] width 35 height 20
checkbox input "true"
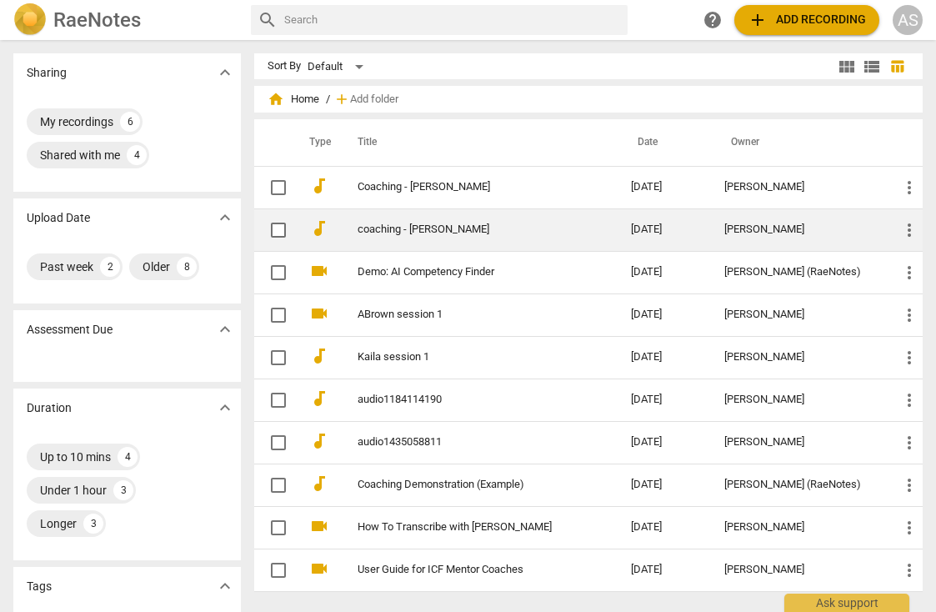
click at [411, 230] on link "coaching - [PERSON_NAME]" at bounding box center [464, 229] width 213 height 13
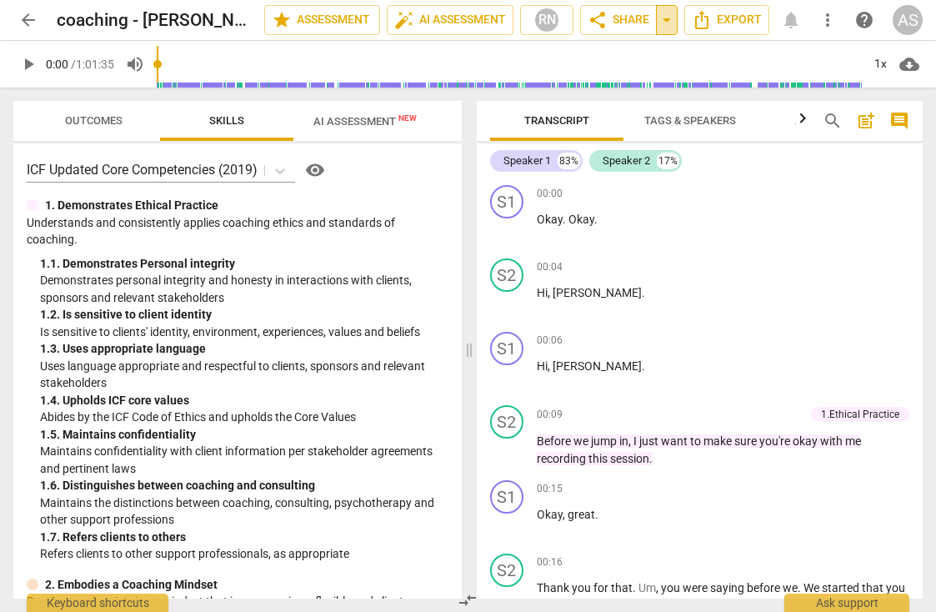
click at [663, 22] on span "arrow_drop_down" at bounding box center [667, 20] width 20 height 20
click at [613, 8] on button "share Share" at bounding box center [618, 20] width 77 height 30
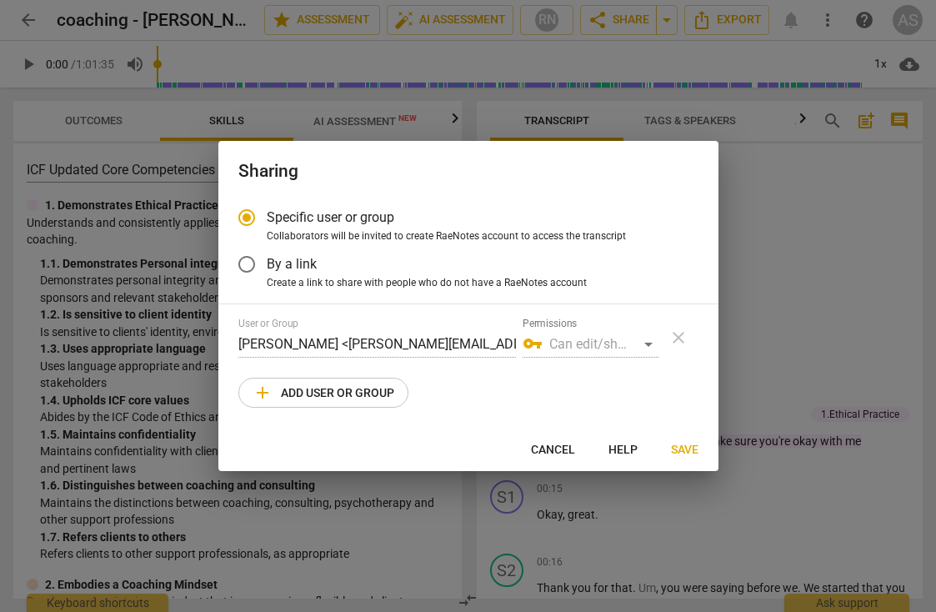
radio input "false"
click at [246, 264] on input "By a link" at bounding box center [247, 264] width 40 height 40
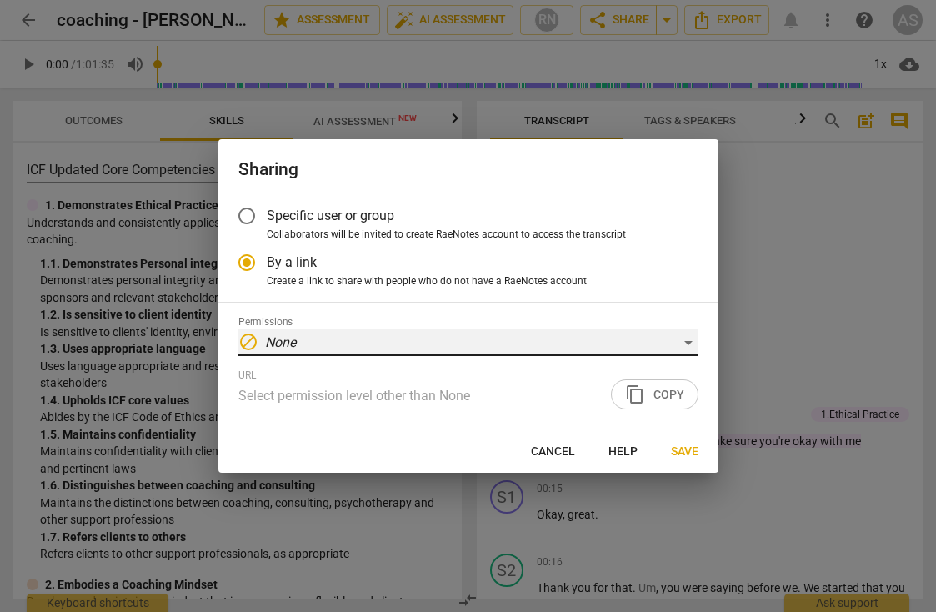
click at [290, 340] on em "None" at bounding box center [280, 342] width 31 height 16
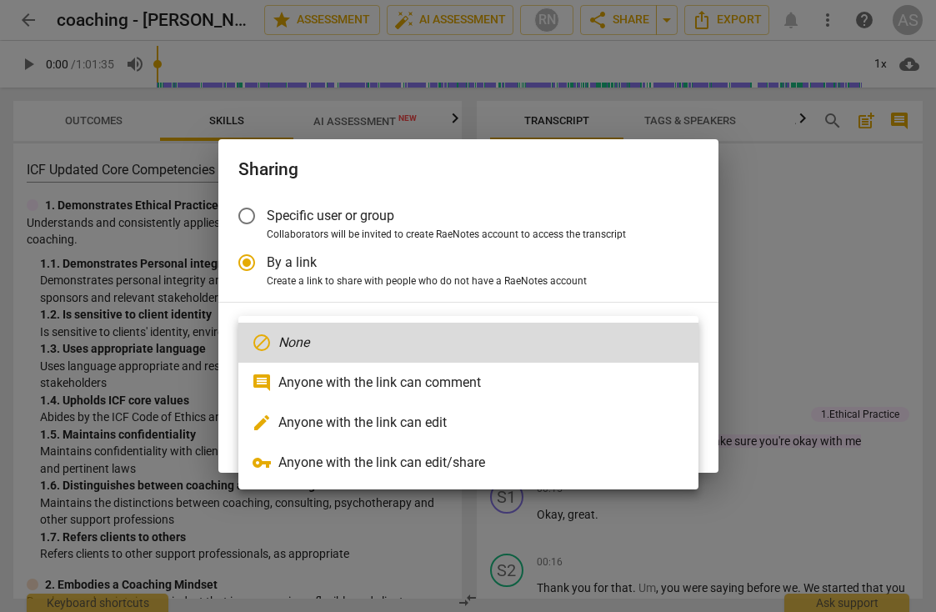
click at [313, 382] on li "comment Anyone with the link can comment" at bounding box center [468, 383] width 460 height 40
radio input "false"
type input "https://app.raenotes.com/meeting/0689eaf2b778428fbf55b1303962ecde"
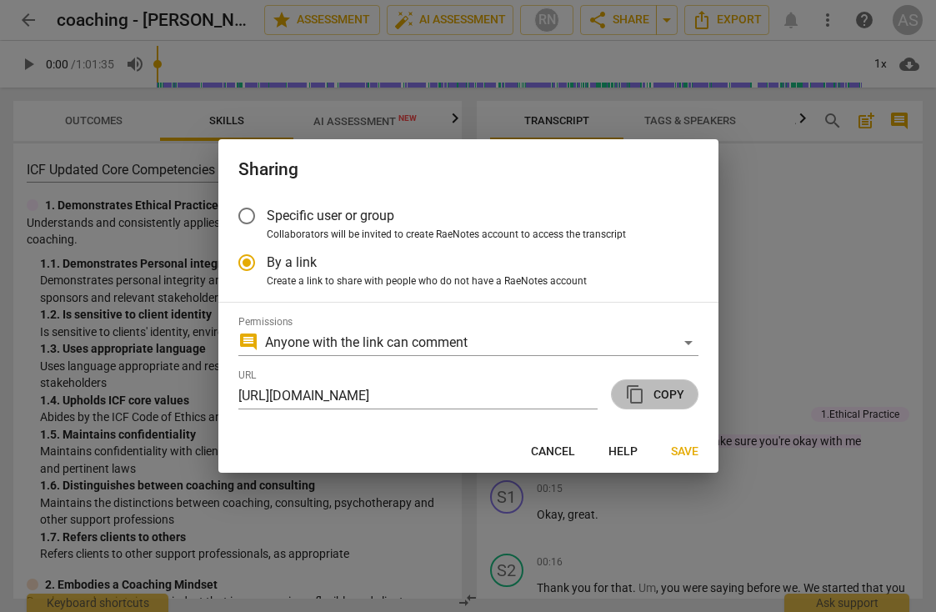
click at [651, 391] on span "content_copy Copy" at bounding box center [654, 394] width 59 height 20
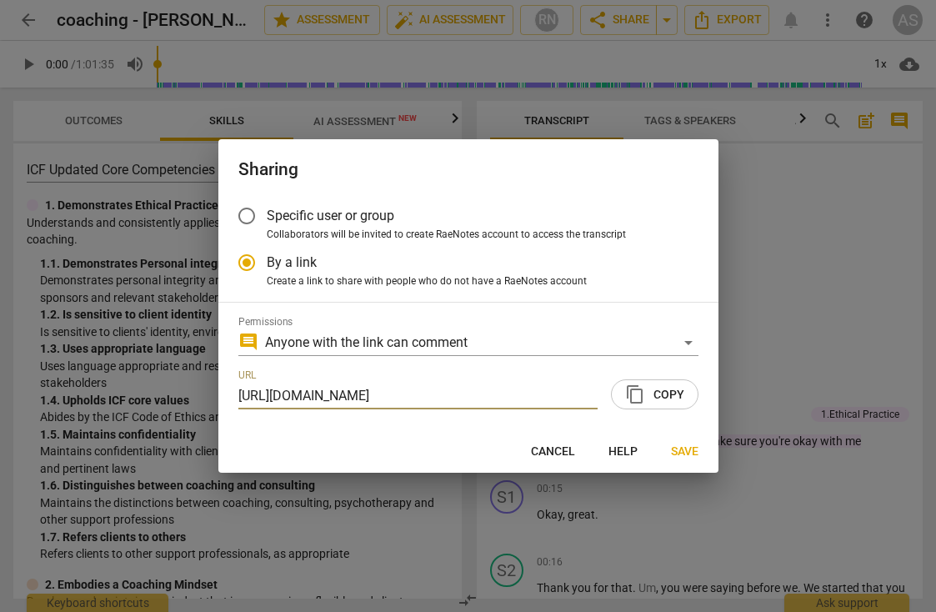
click at [553, 450] on span "Cancel" at bounding box center [553, 451] width 44 height 17
radio input "false"
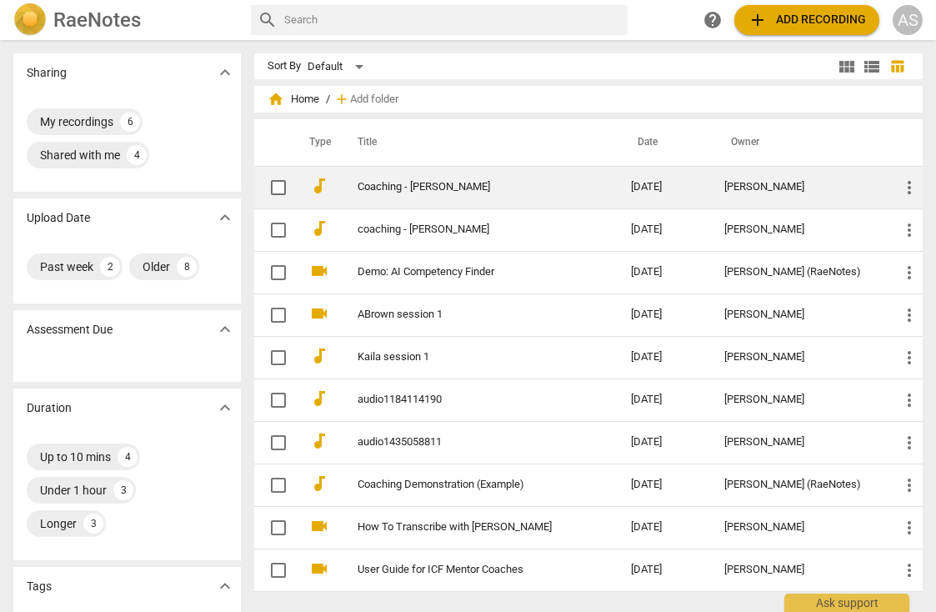
click at [424, 184] on link "Coaching - [PERSON_NAME]" at bounding box center [464, 187] width 213 height 13
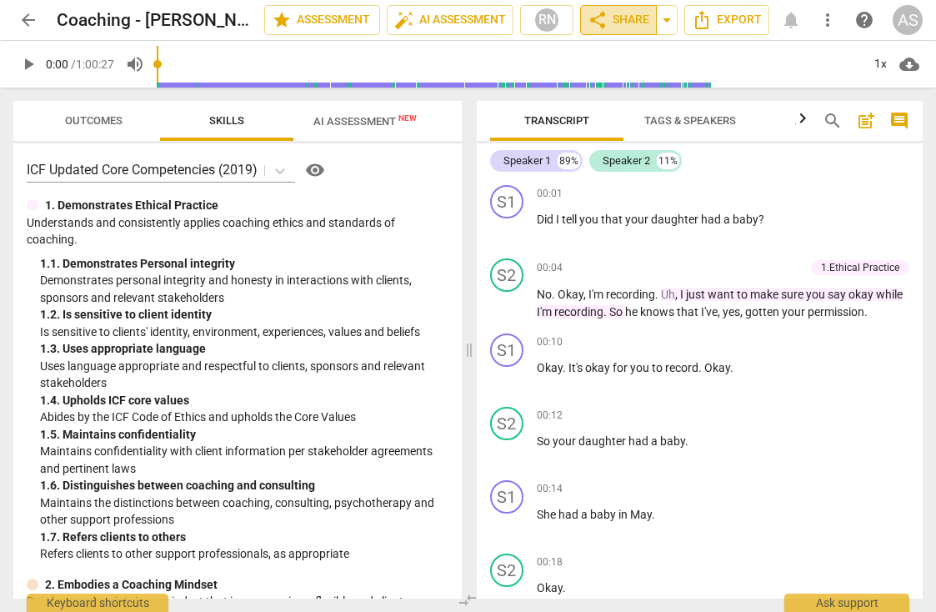
click at [607, 23] on span "share Share" at bounding box center [619, 20] width 62 height 20
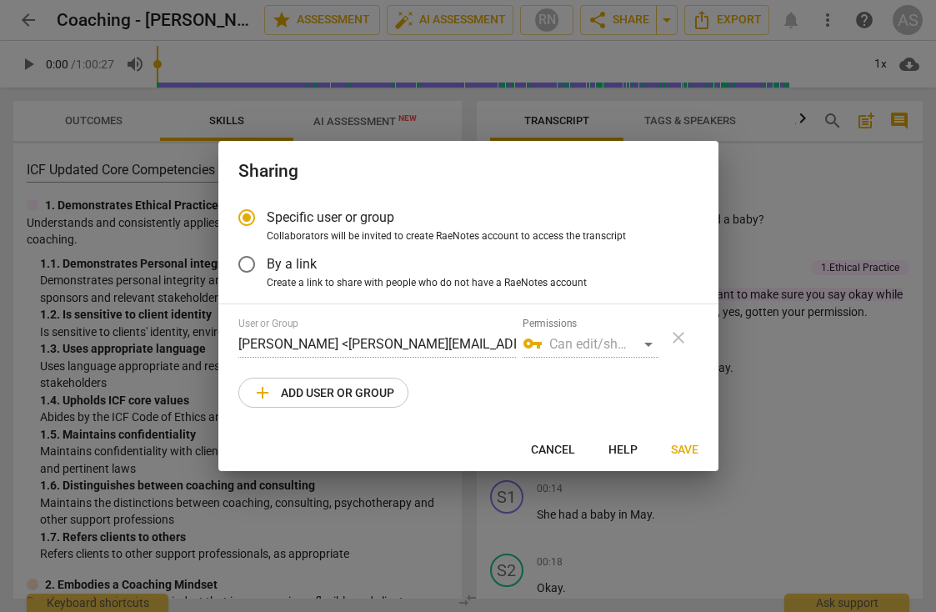
radio input "false"
click at [250, 266] on input "By a link" at bounding box center [247, 264] width 40 height 40
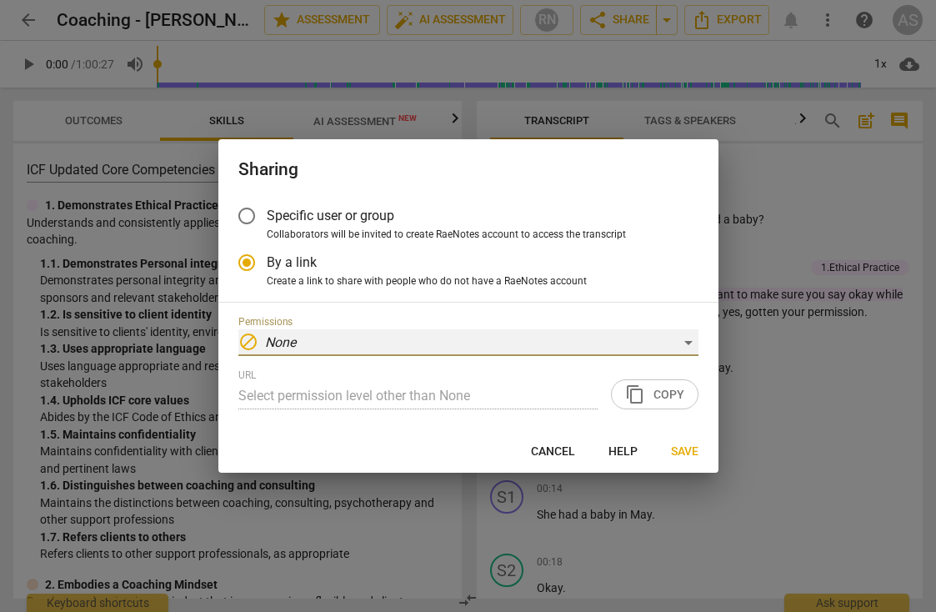
click at [293, 343] on em "None" at bounding box center [280, 342] width 31 height 16
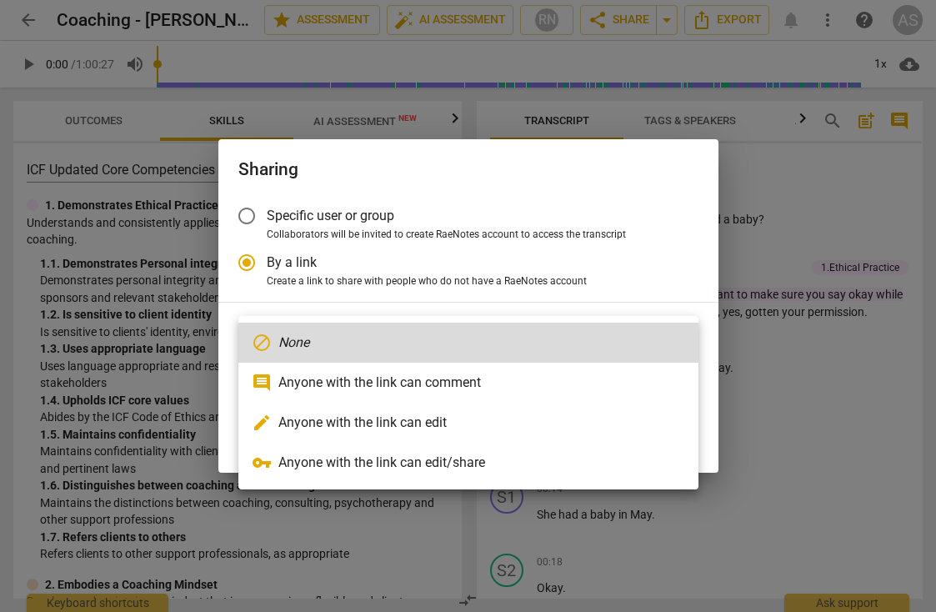
click at [303, 382] on li "comment Anyone with the link can comment" at bounding box center [468, 383] width 460 height 40
radio input "false"
type input "https://app.raenotes.com/meeting/fd8c465a822340a4ad35712ebfc7303b"
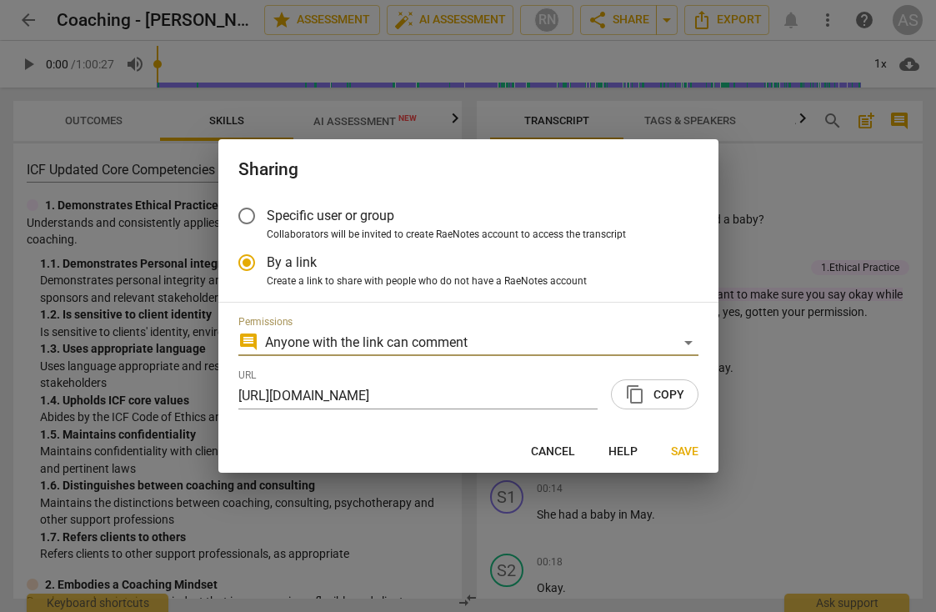
click at [647, 398] on span "content_copy Copy" at bounding box center [654, 394] width 59 height 20
click at [793, 508] on div at bounding box center [468, 306] width 936 height 612
radio input "false"
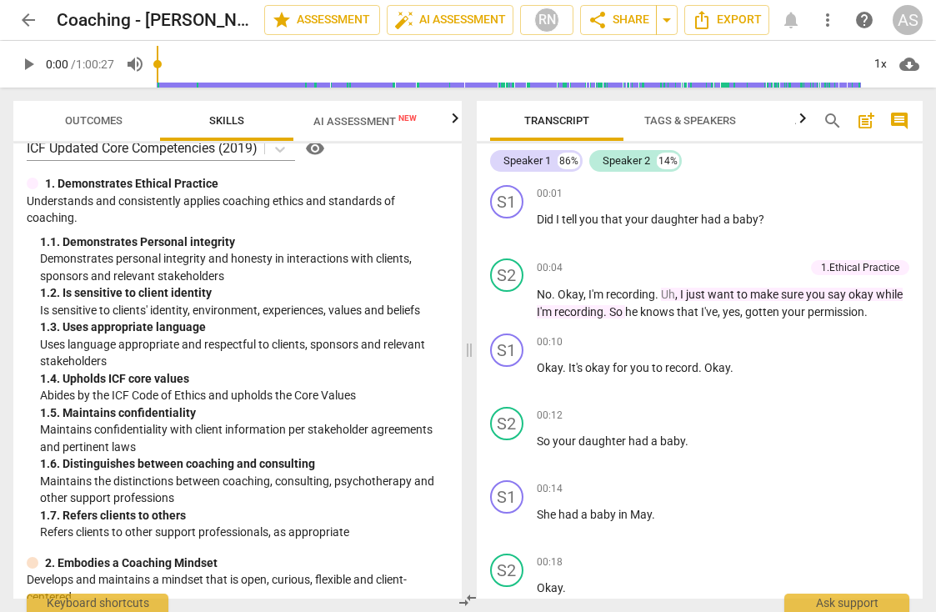
scroll to position [63, 0]
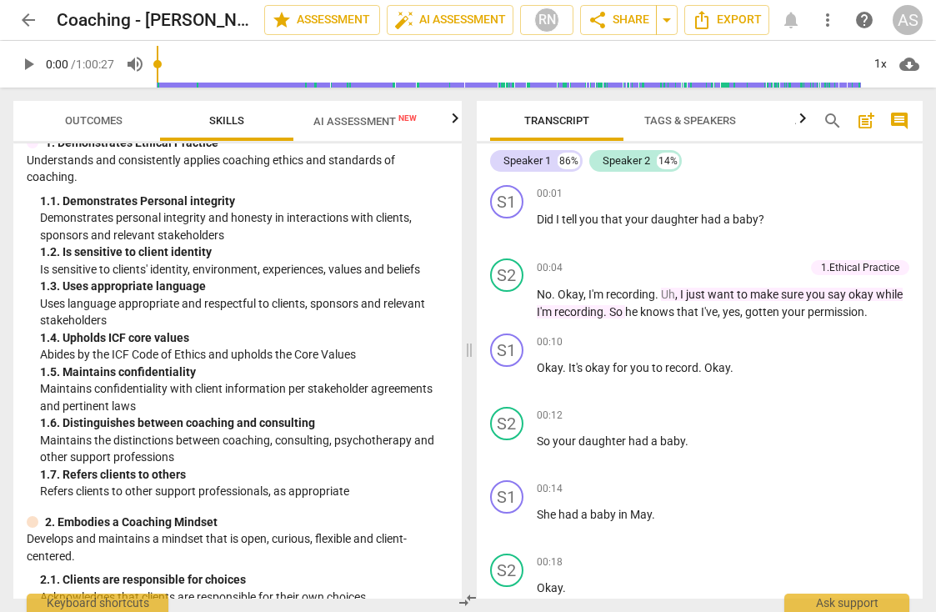
click at [336, 127] on span "AI Assessment New" at bounding box center [364, 121] width 103 height 13
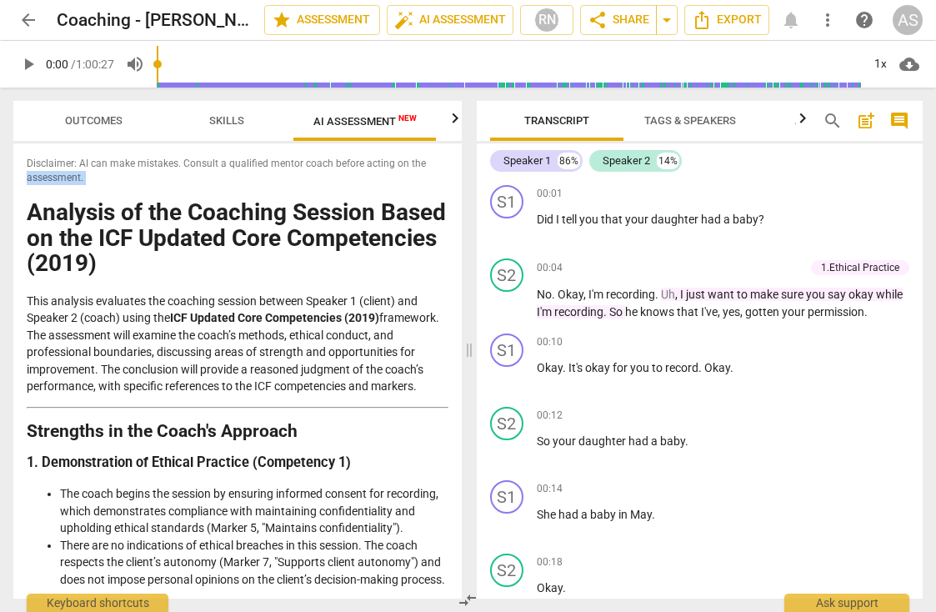
drag, startPoint x: 457, startPoint y: 173, endPoint x: 462, endPoint y: 184, distance: 12.7
click at [462, 184] on div "Outcomes Skills AI Assessment New Scores Disclaimer: AI can make mistakes. Cons…" at bounding box center [234, 350] width 468 height 524
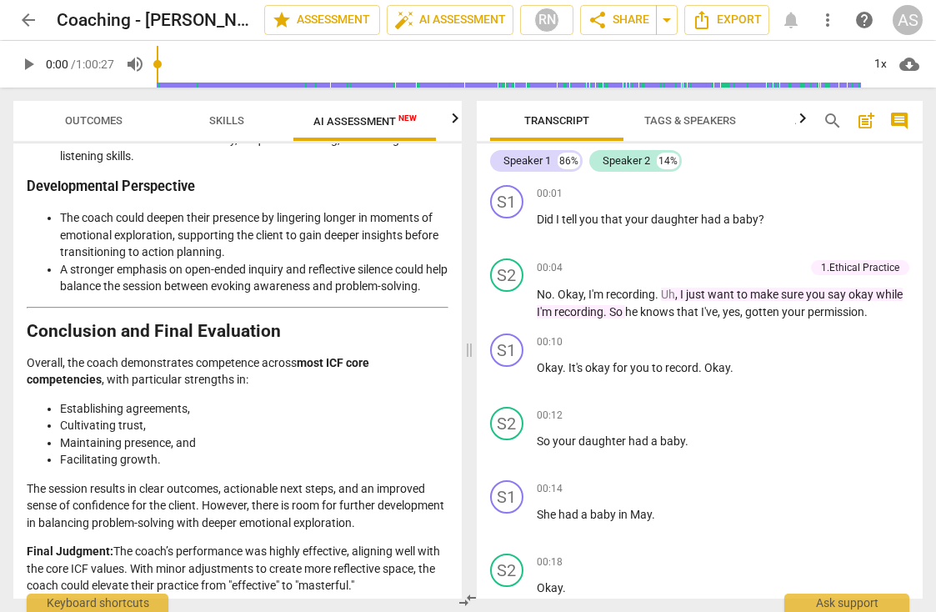
scroll to position [3143, 0]
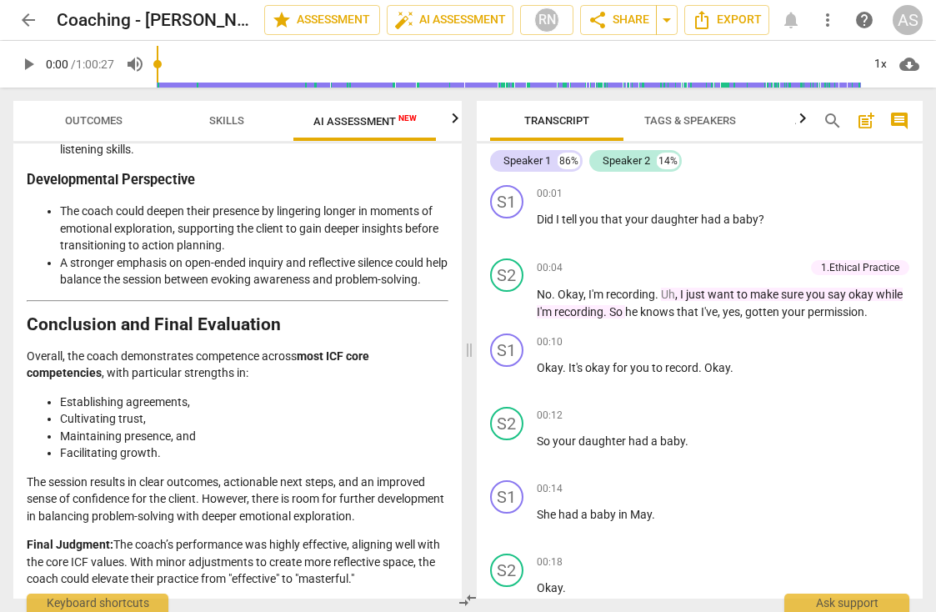
click at [291, 553] on p "Final Judgment: The coach’s performance was highly effective, aligning well wit…" at bounding box center [238, 562] width 422 height 52
click at [31, 19] on span "arrow_back" at bounding box center [28, 20] width 20 height 20
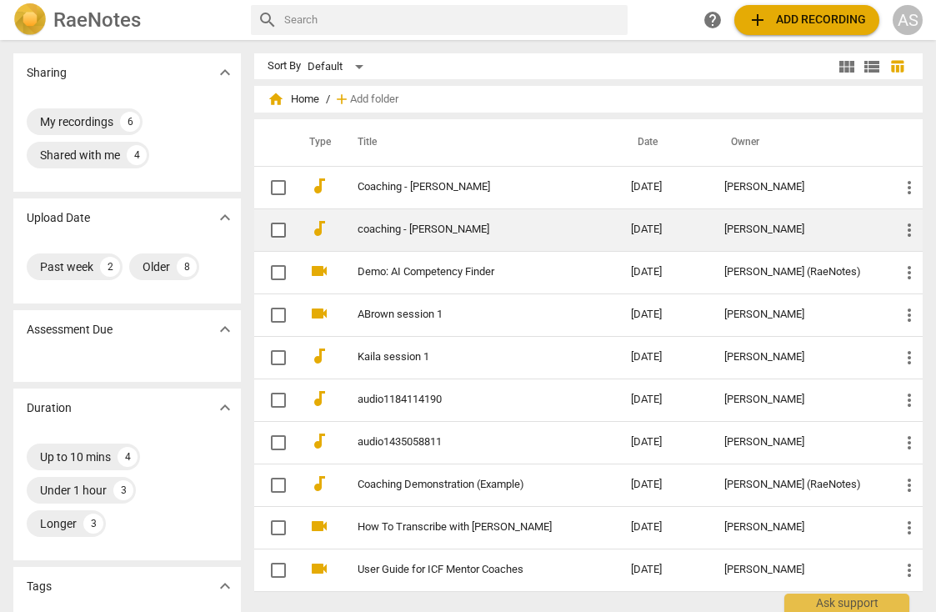
click at [411, 232] on link "coaching - [PERSON_NAME]" at bounding box center [464, 229] width 213 height 13
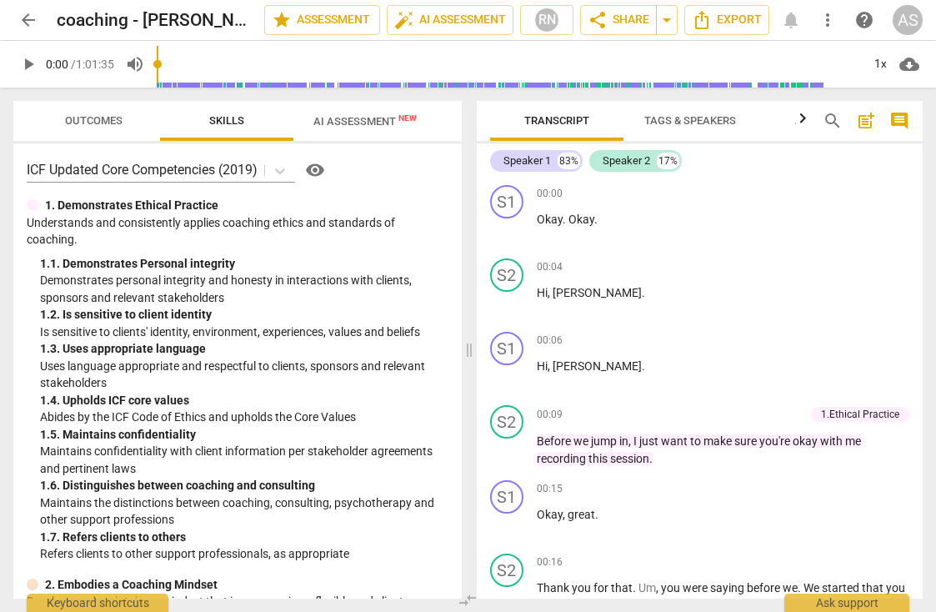
click at [355, 127] on span "AI Assessment New" at bounding box center [364, 121] width 103 height 13
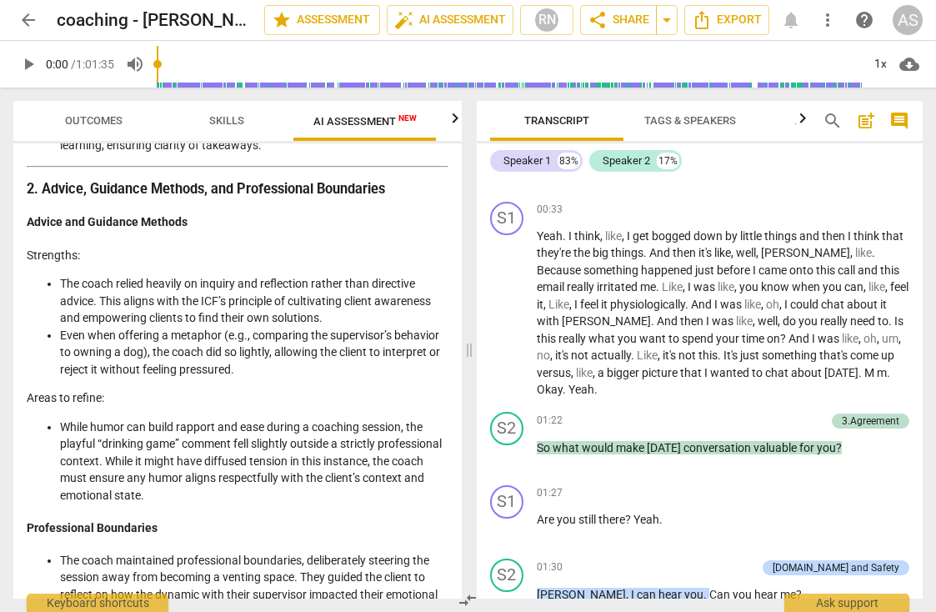
scroll to position [1174, 0]
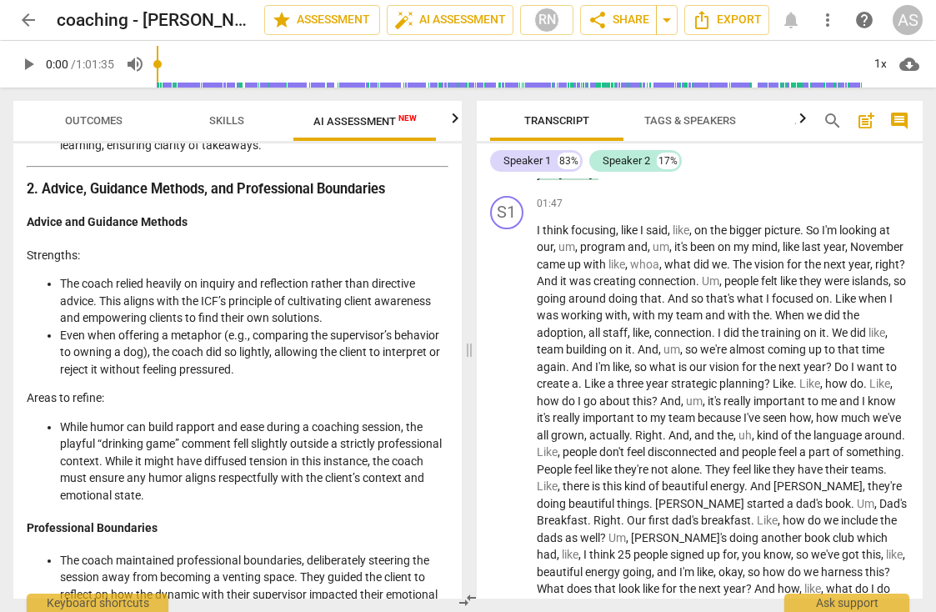
click at [833, 118] on span "search" at bounding box center [833, 121] width 20 height 20
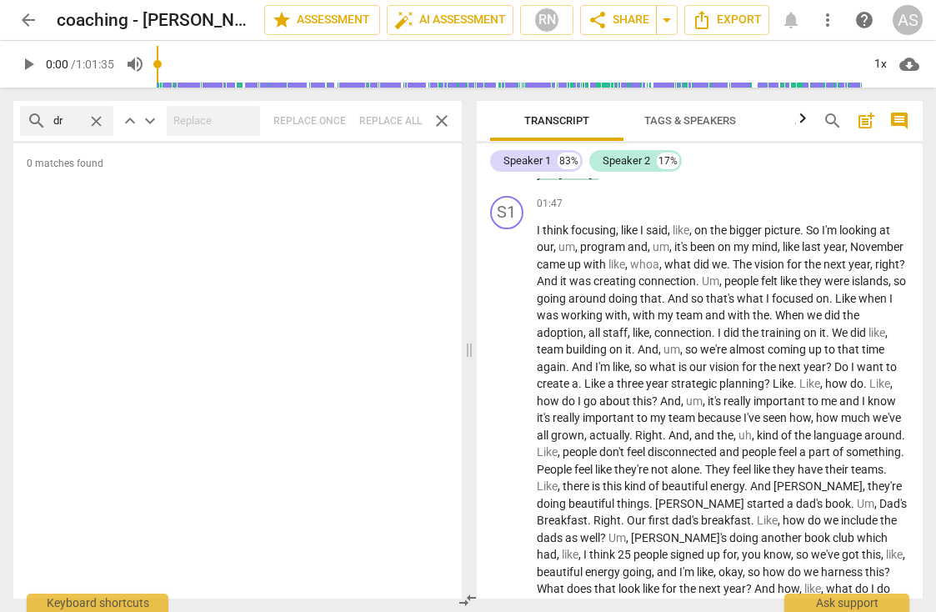
type input "d"
click at [825, 121] on span "search" at bounding box center [833, 121] width 20 height 20
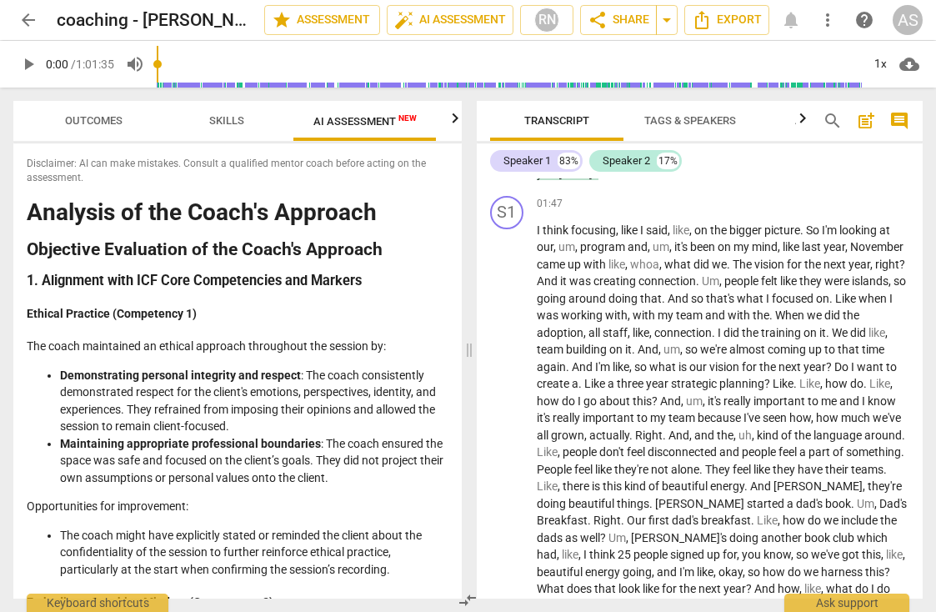
click at [825, 121] on span "search" at bounding box center [833, 121] width 20 height 20
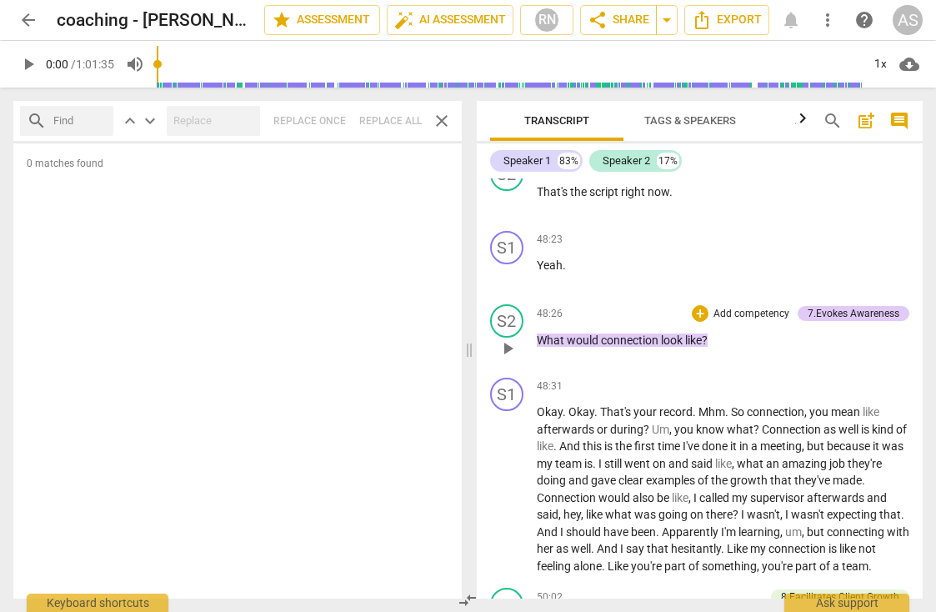
scroll to position [15285, 0]
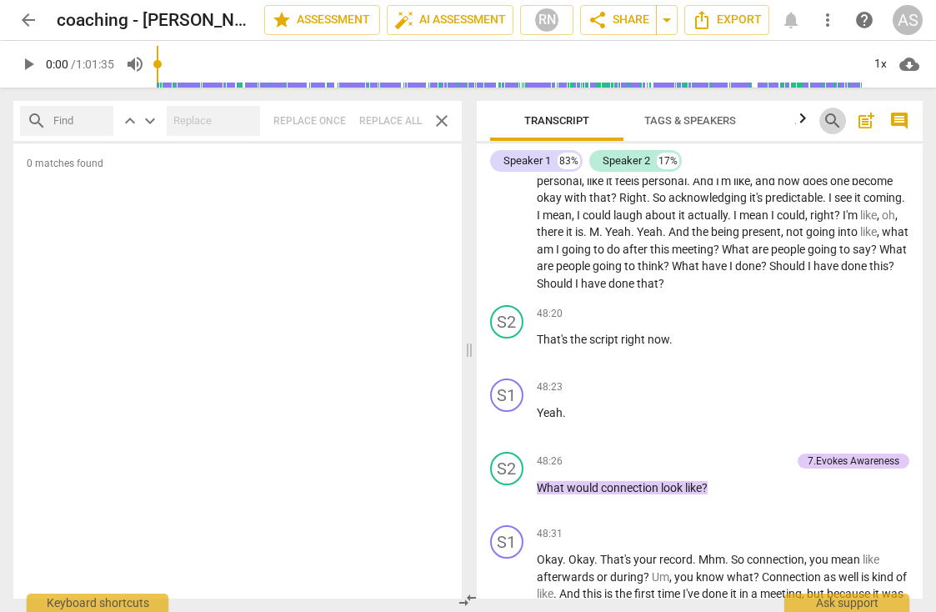
click at [833, 123] on span "search" at bounding box center [833, 121] width 20 height 20
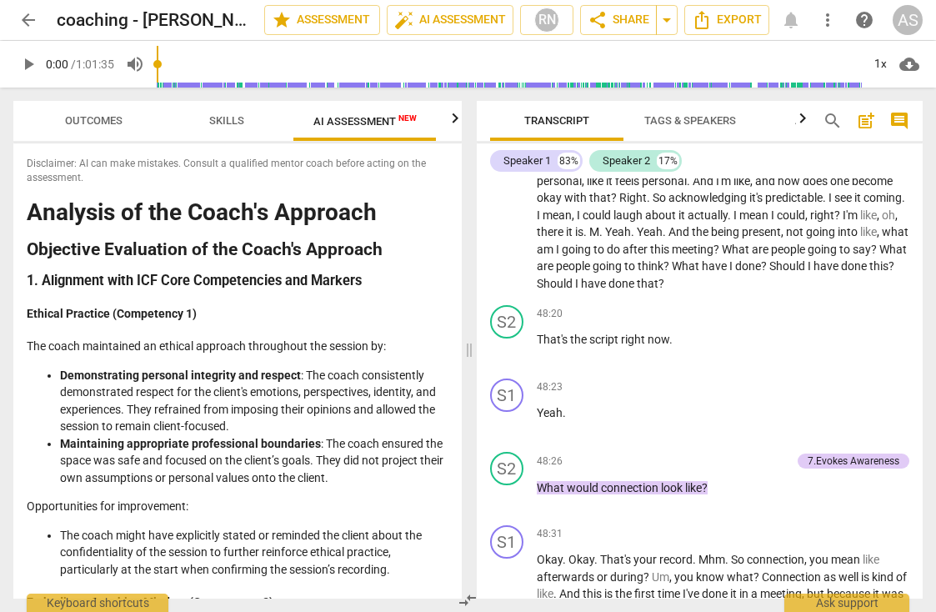
click at [833, 124] on span "search" at bounding box center [833, 121] width 20 height 20
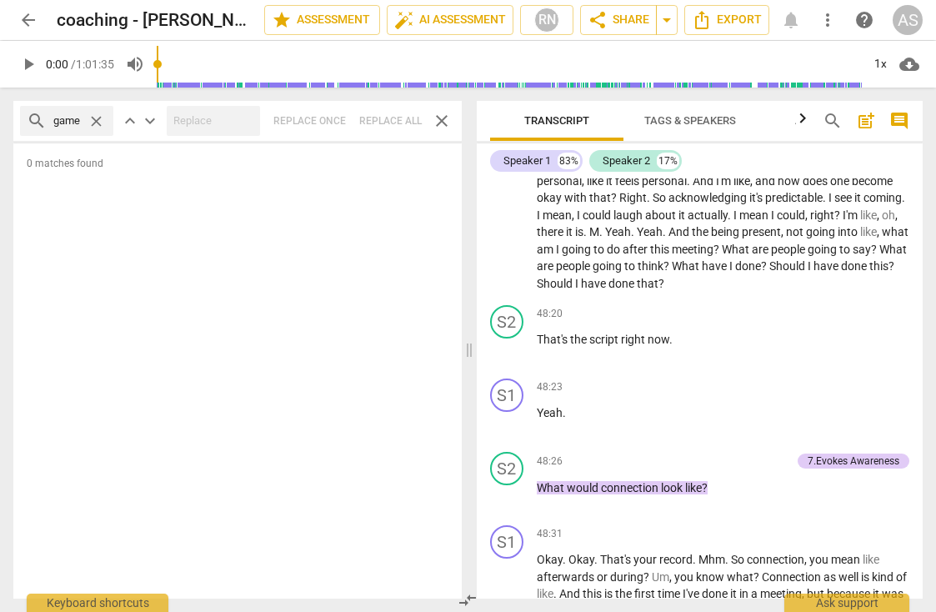
type input "game"
click at [94, 124] on span "close" at bounding box center [97, 122] width 18 height 18
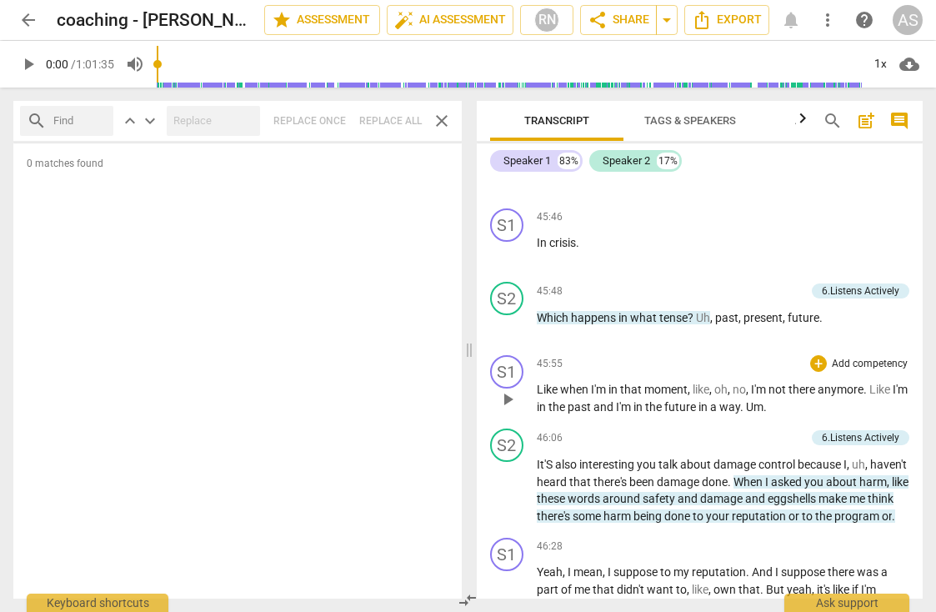
scroll to position [14692, 0]
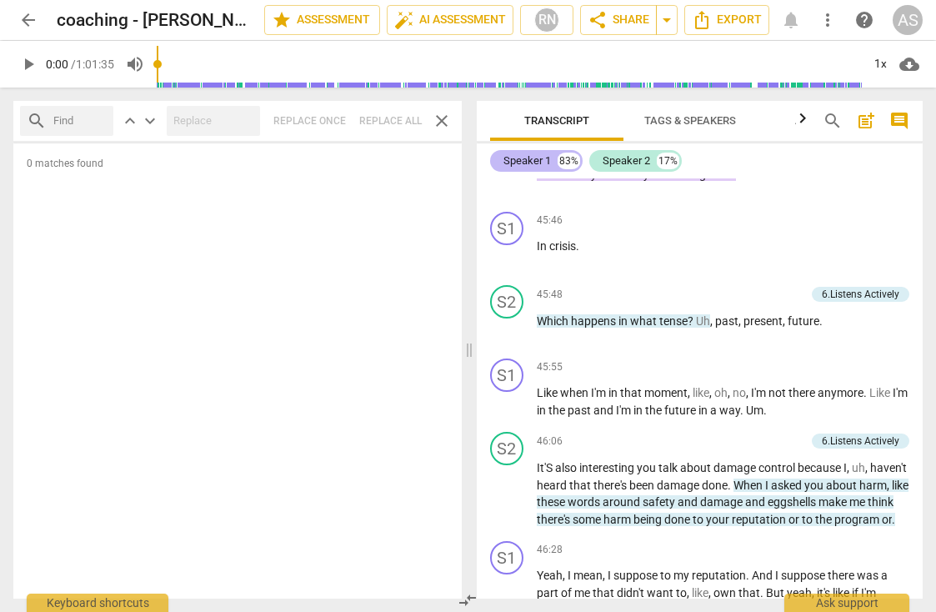
click at [518, 159] on div "Speaker 1" at bounding box center [527, 161] width 48 height 17
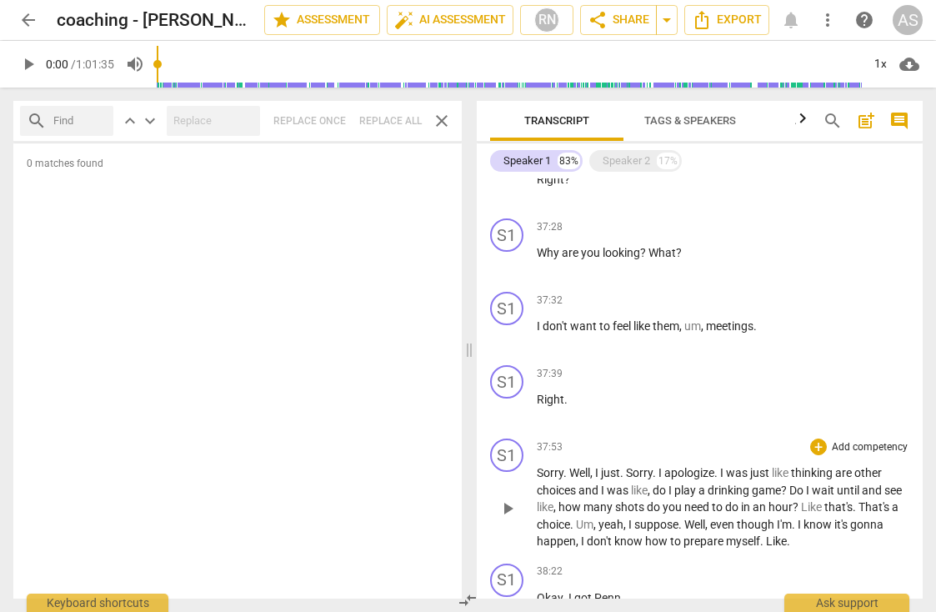
scroll to position [7043, 0]
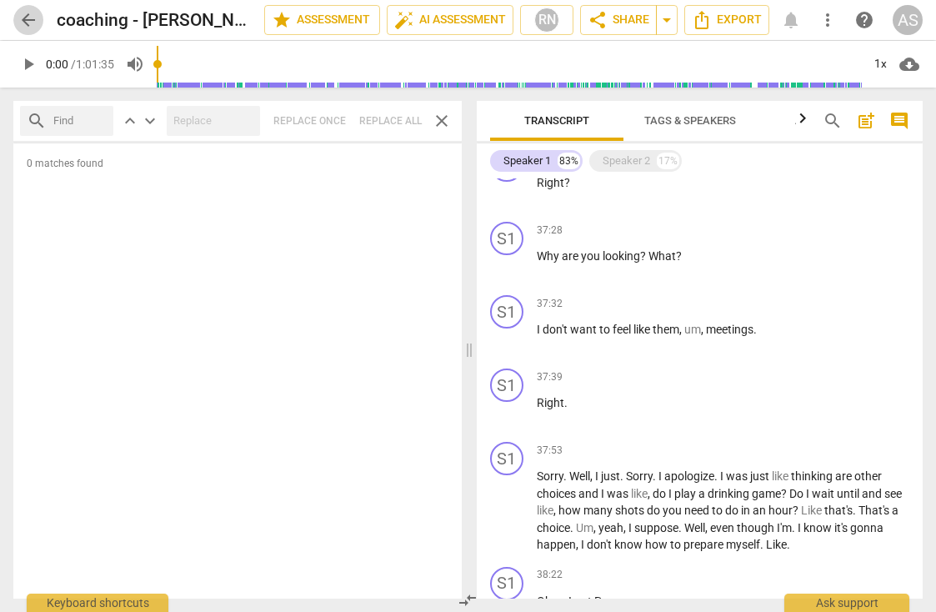
click at [28, 21] on span "arrow_back" at bounding box center [28, 20] width 20 height 20
